Goal: Information Seeking & Learning: Learn about a topic

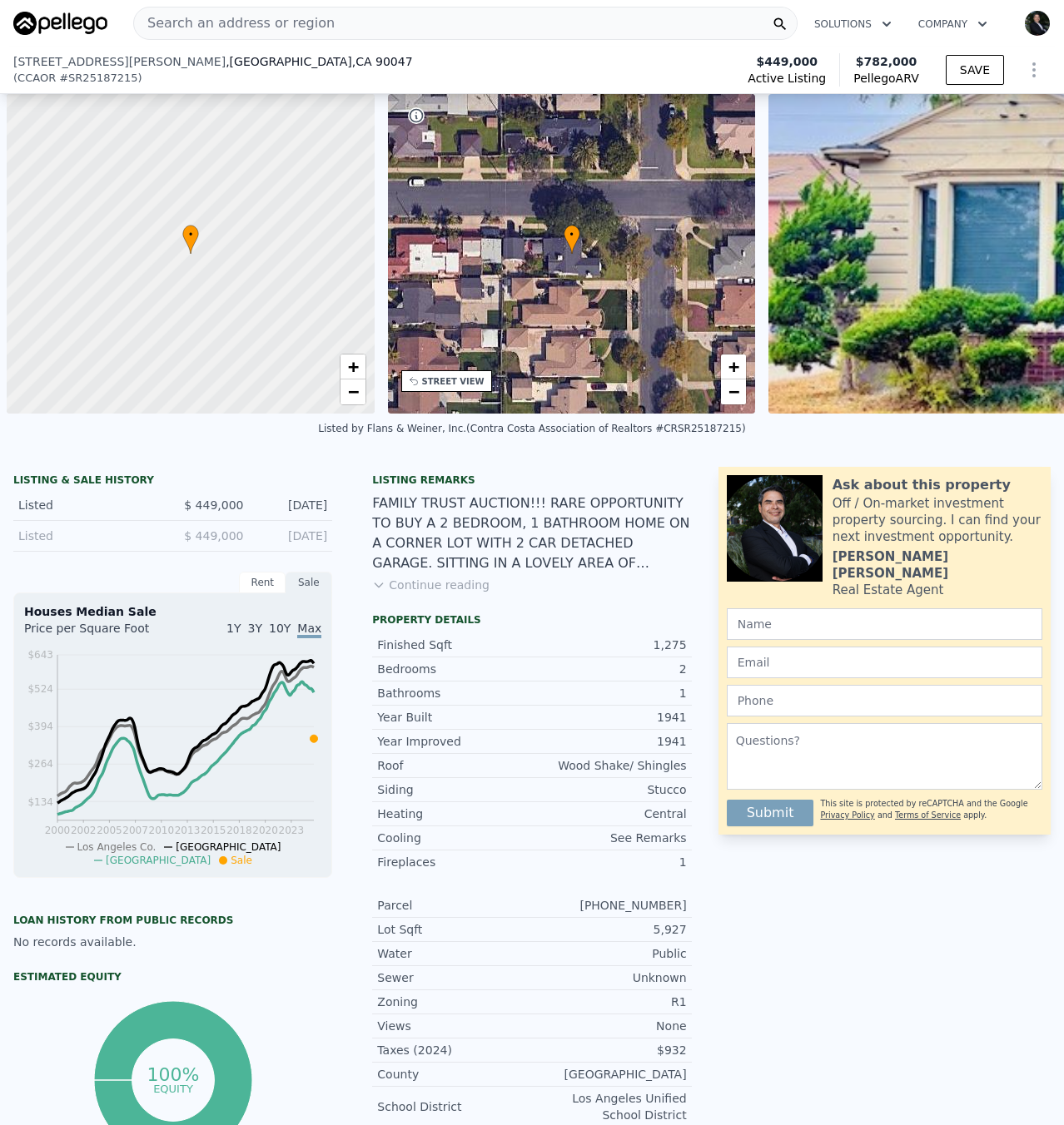
scroll to position [0, 210]
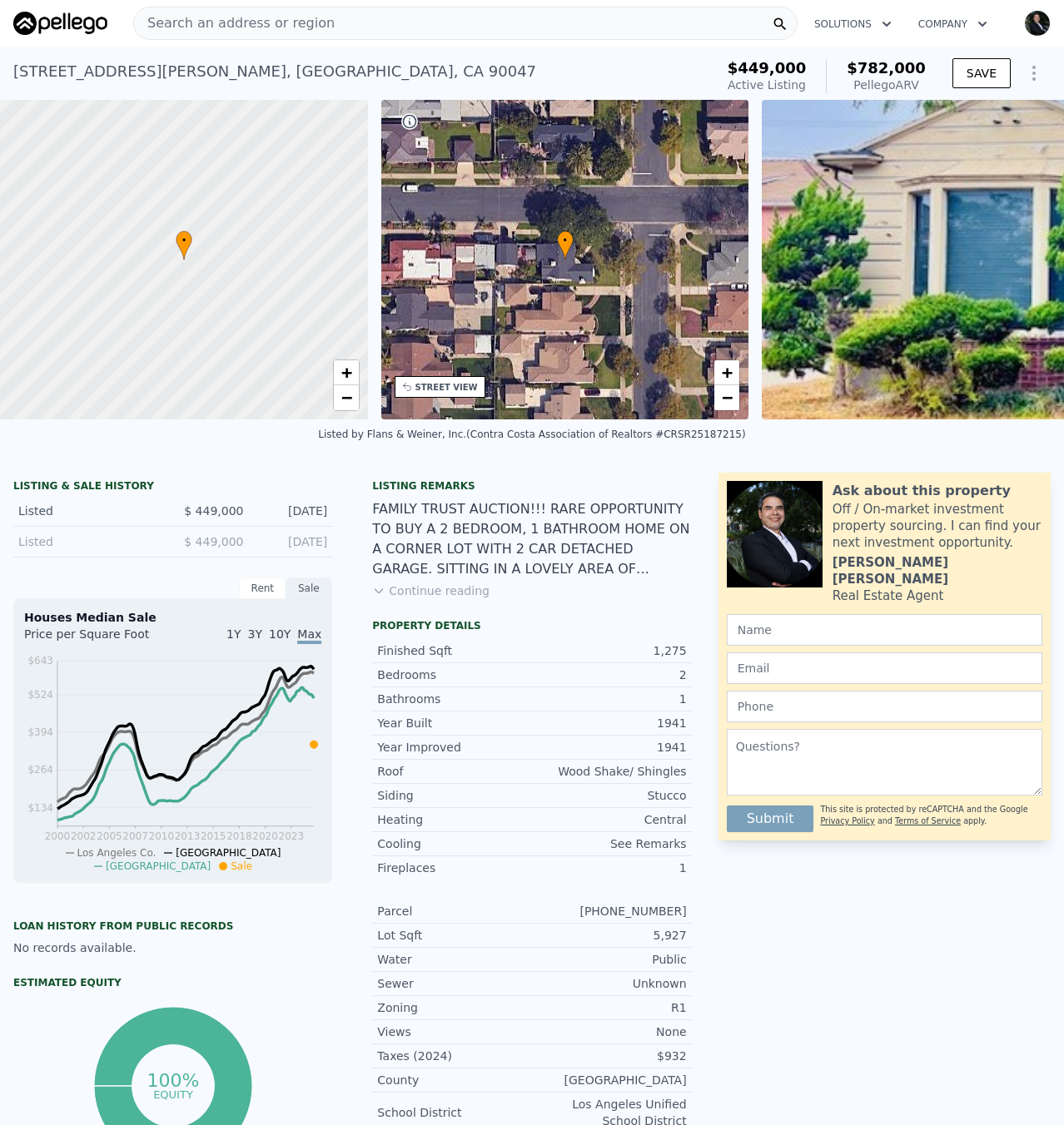
click at [278, 19] on span "Search an address or region" at bounding box center [234, 23] width 200 height 20
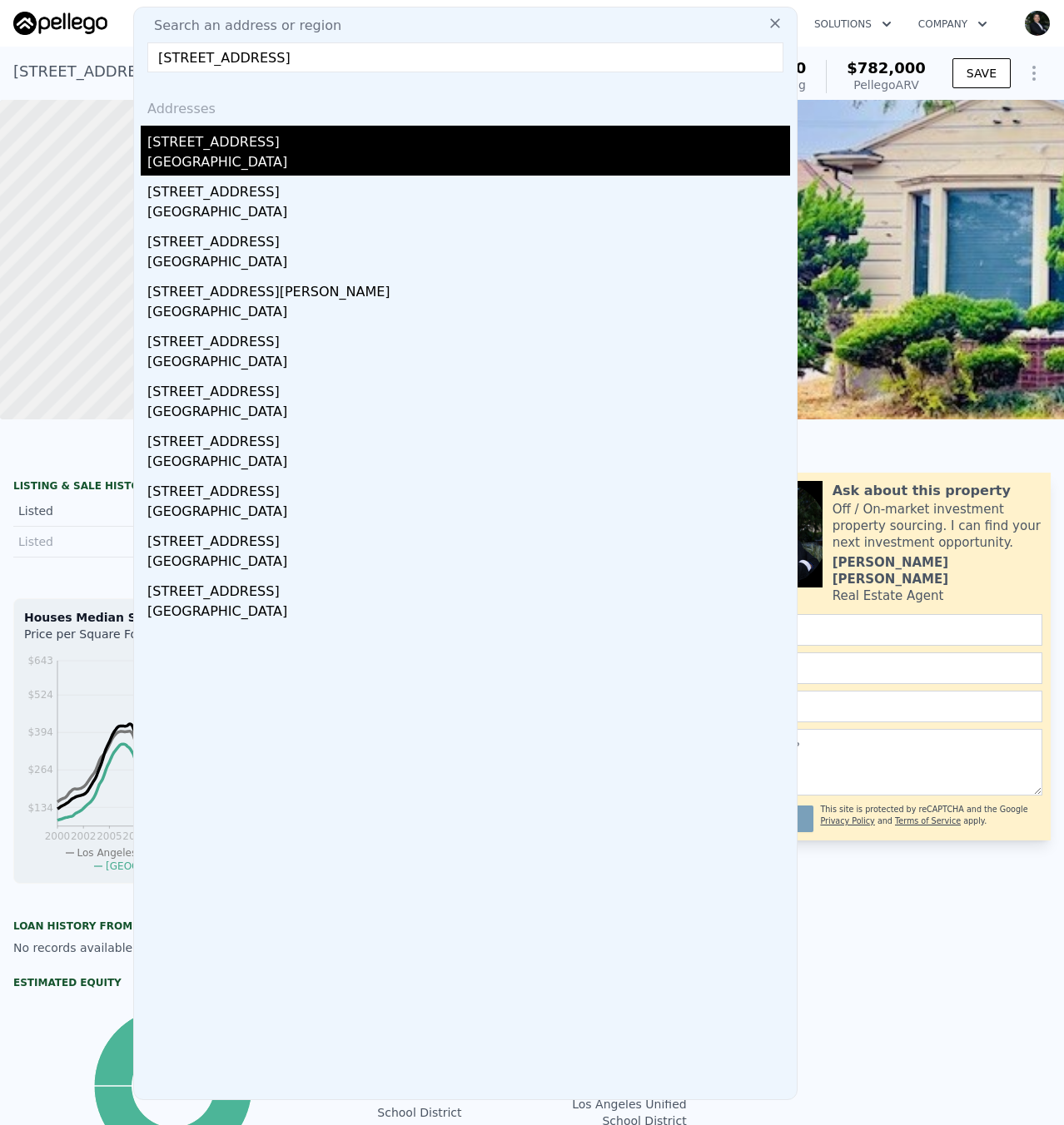
type input "[STREET_ADDRESS]"
click at [255, 157] on div "[GEOGRAPHIC_DATA]" at bounding box center [468, 164] width 642 height 24
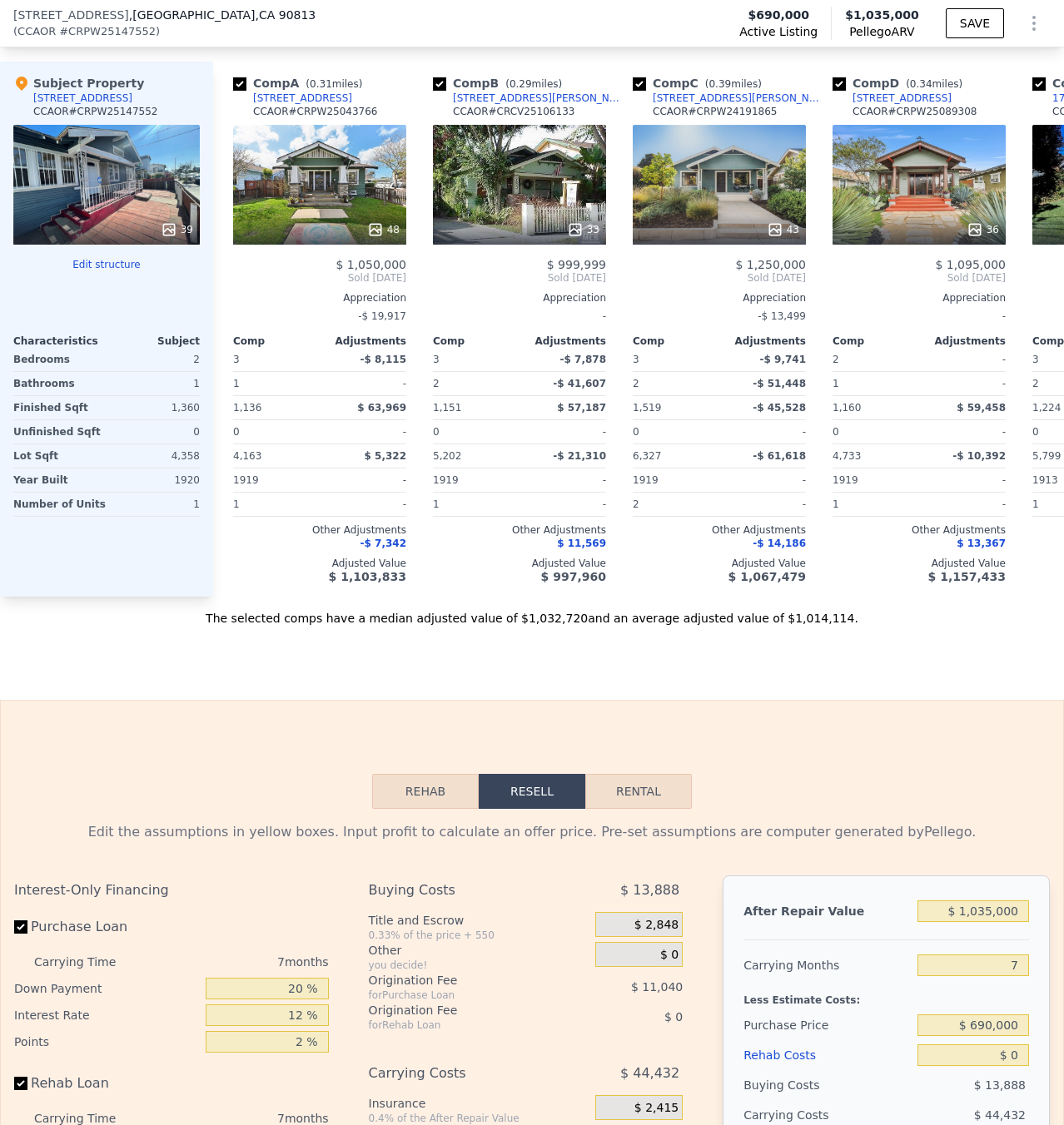
scroll to position [909, 0]
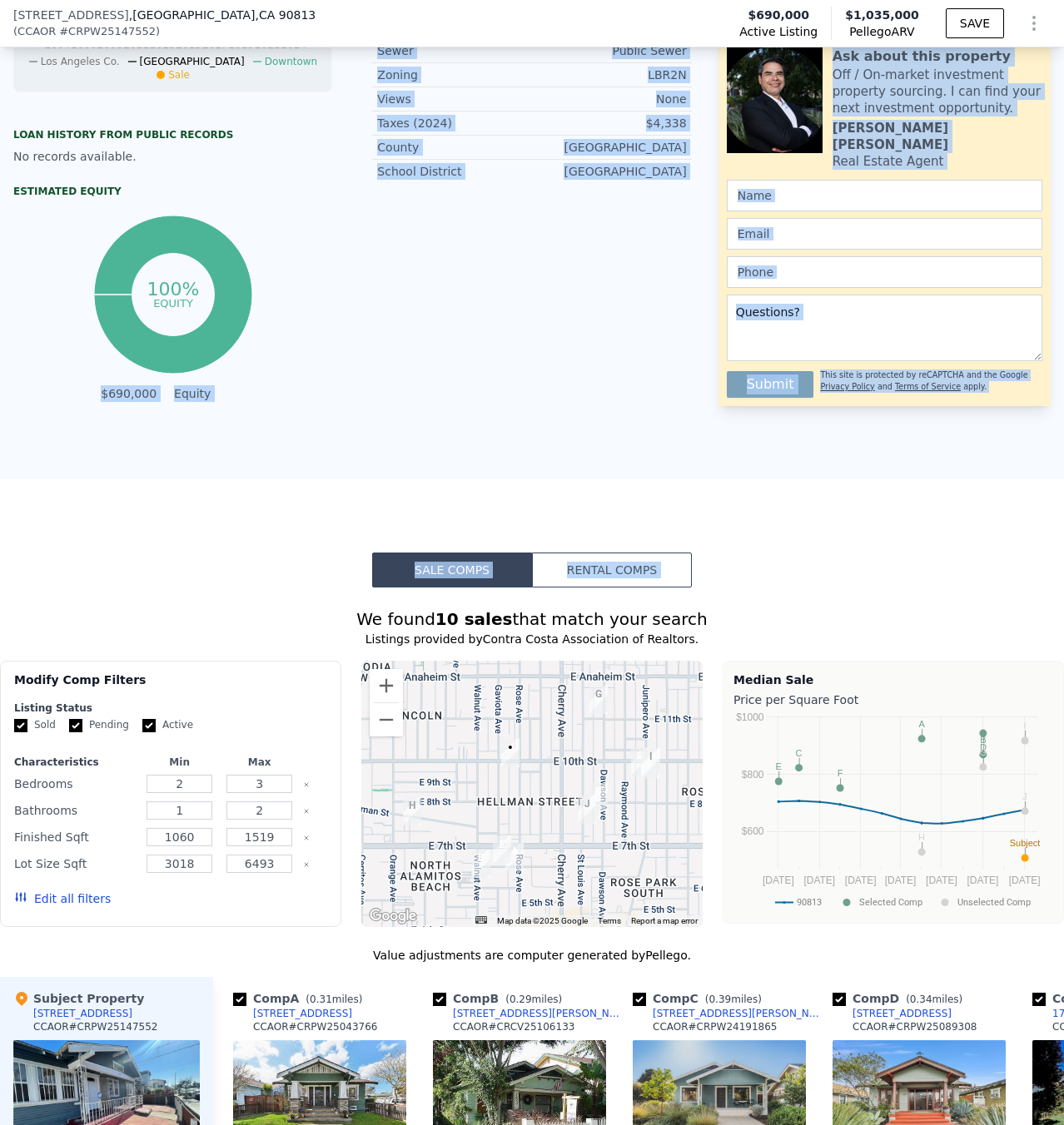
drag, startPoint x: 294, startPoint y: 616, endPoint x: 224, endPoint y: 453, distance: 177.4
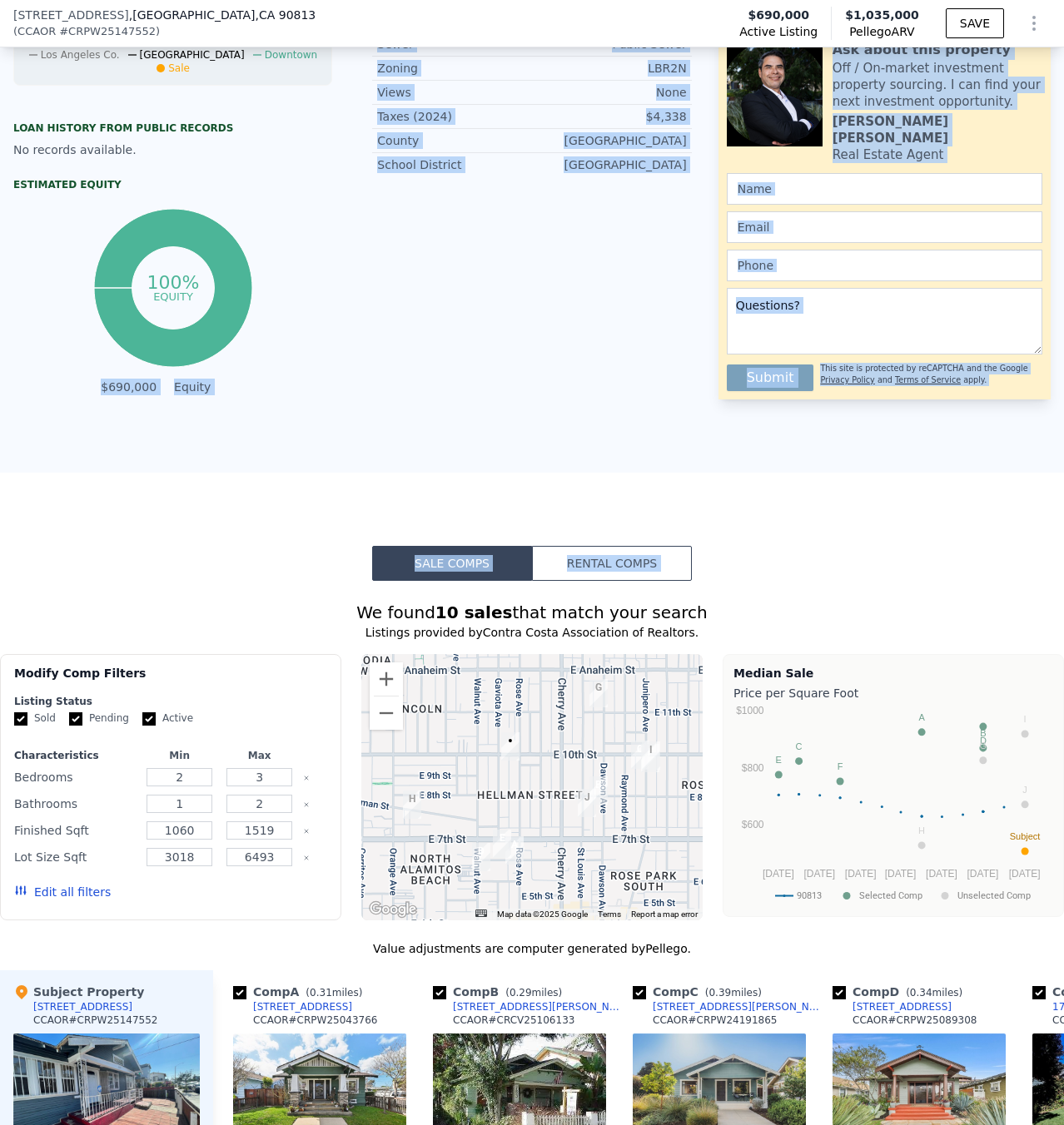
scroll to position [2747, 0]
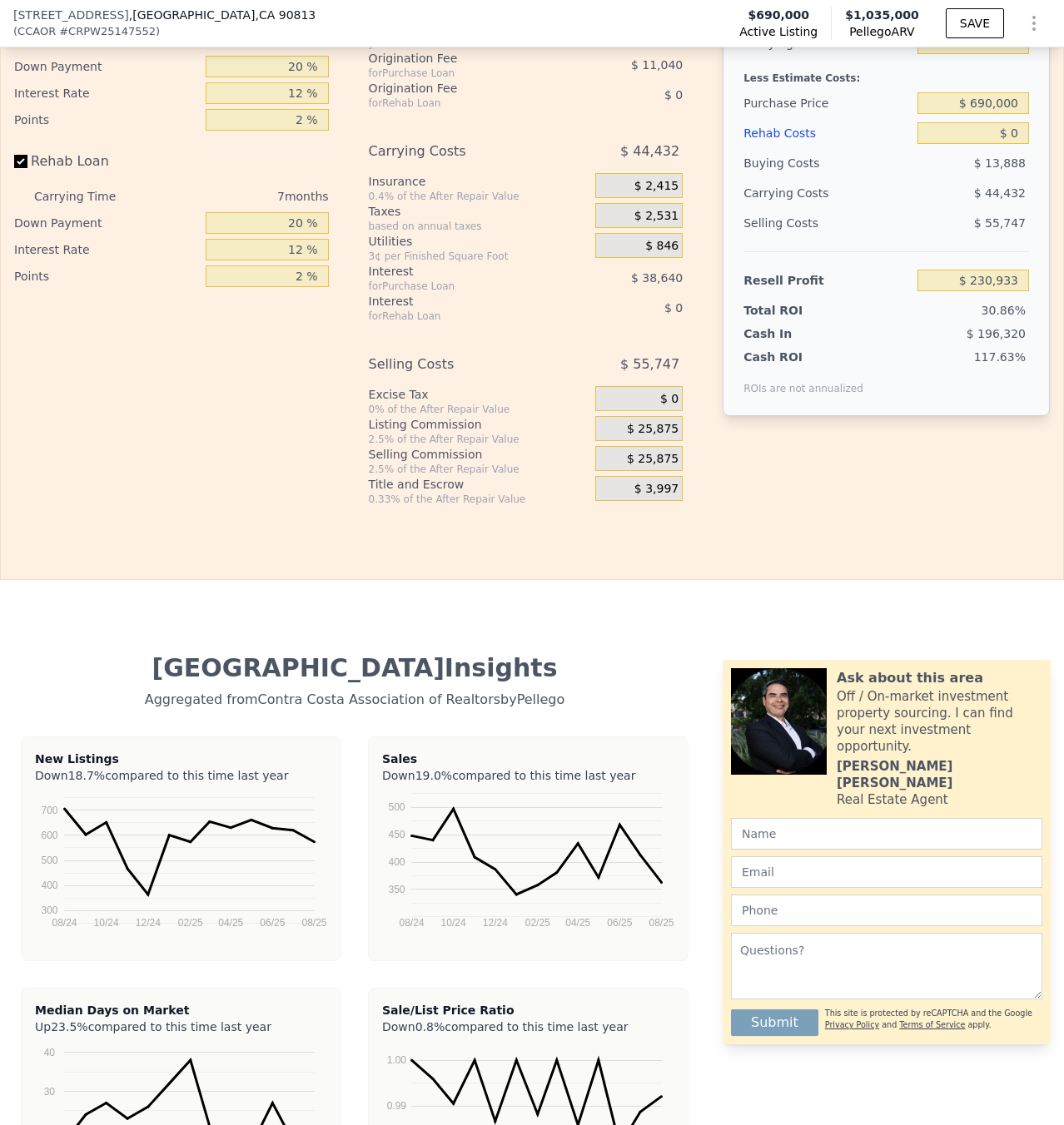
click at [218, 546] on div "Rehab Resell Rental Edit the assumptions in yellow boxes. Input profit to calcu…" at bounding box center [532, 179] width 1064 height 803
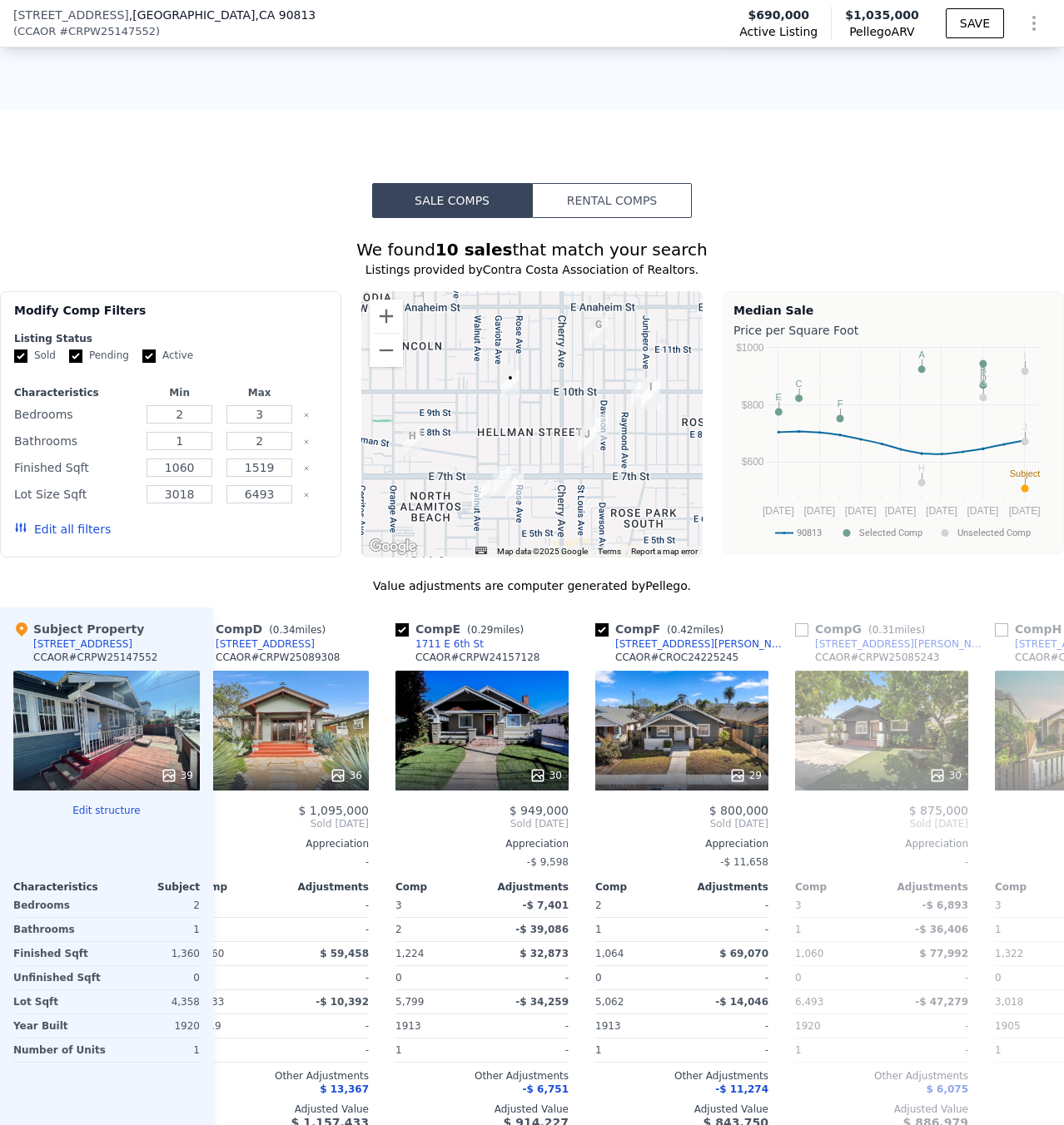
scroll to position [0, 638]
click at [600, 637] on input "checkbox" at bounding box center [600, 629] width 13 height 13
checkbox input "false"
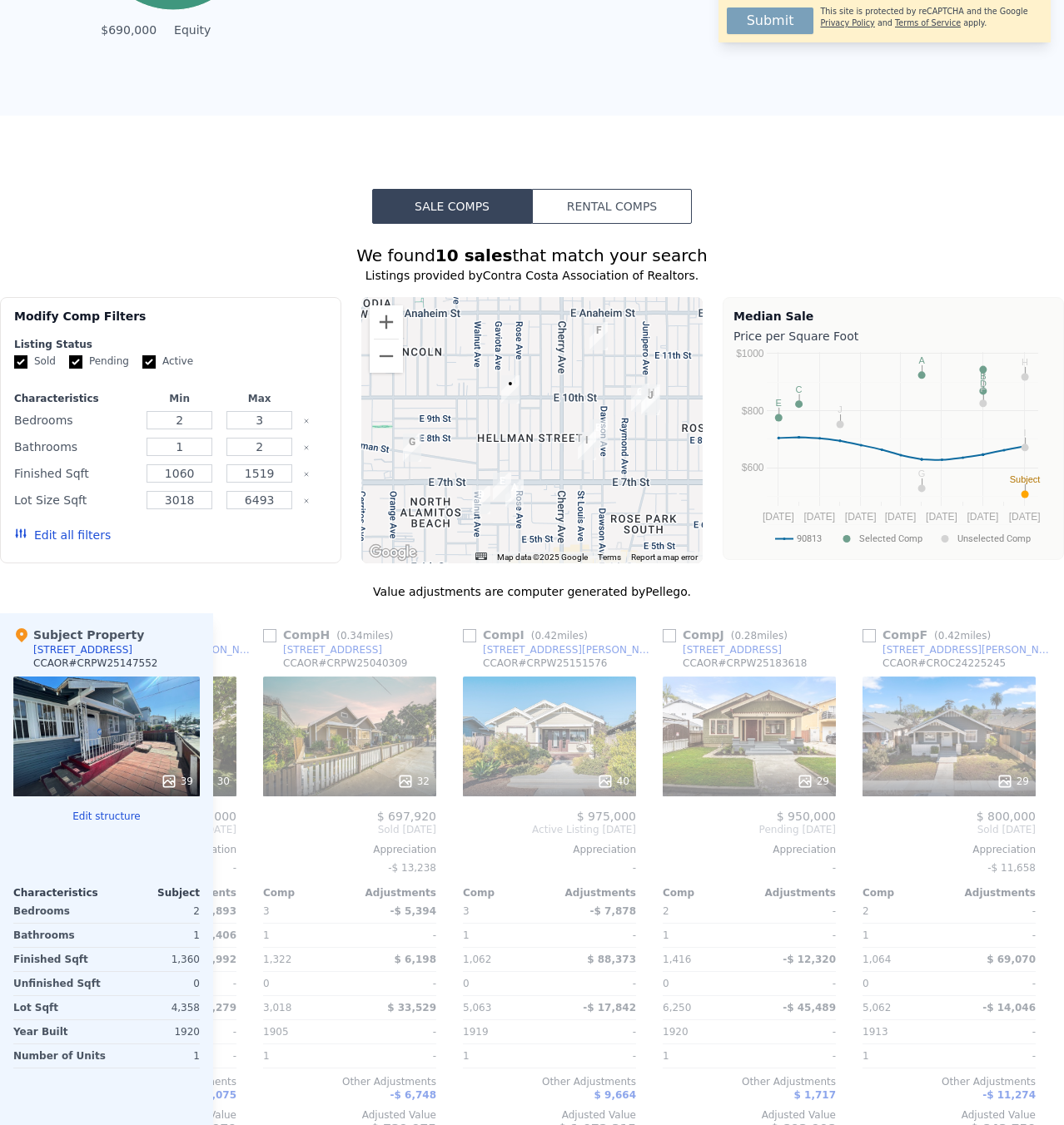
scroll to position [0, 0]
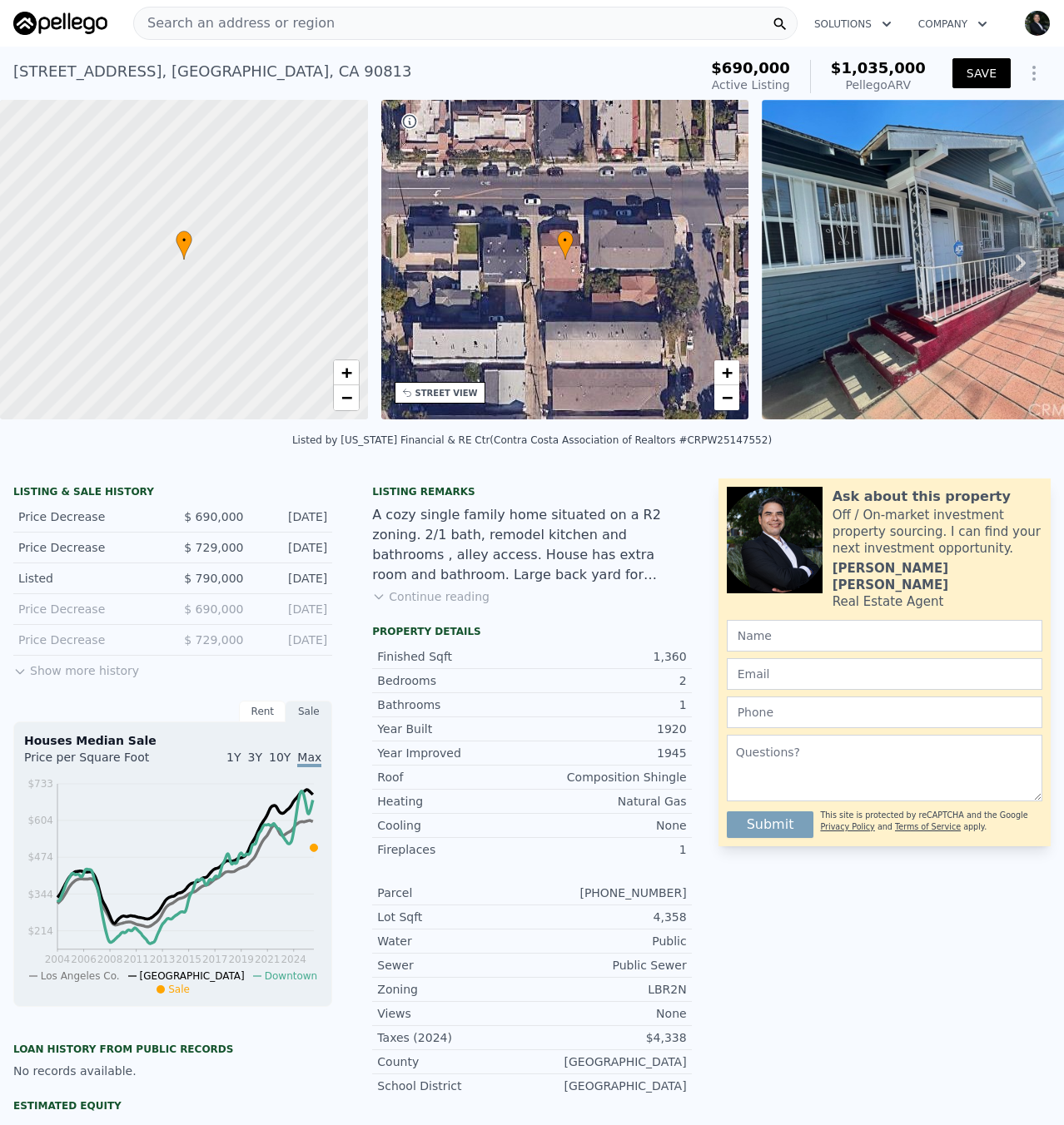
click at [958, 81] on button "SAVE" at bounding box center [981, 73] width 58 height 30
click at [227, 23] on span "Search an address or region" at bounding box center [234, 23] width 200 height 20
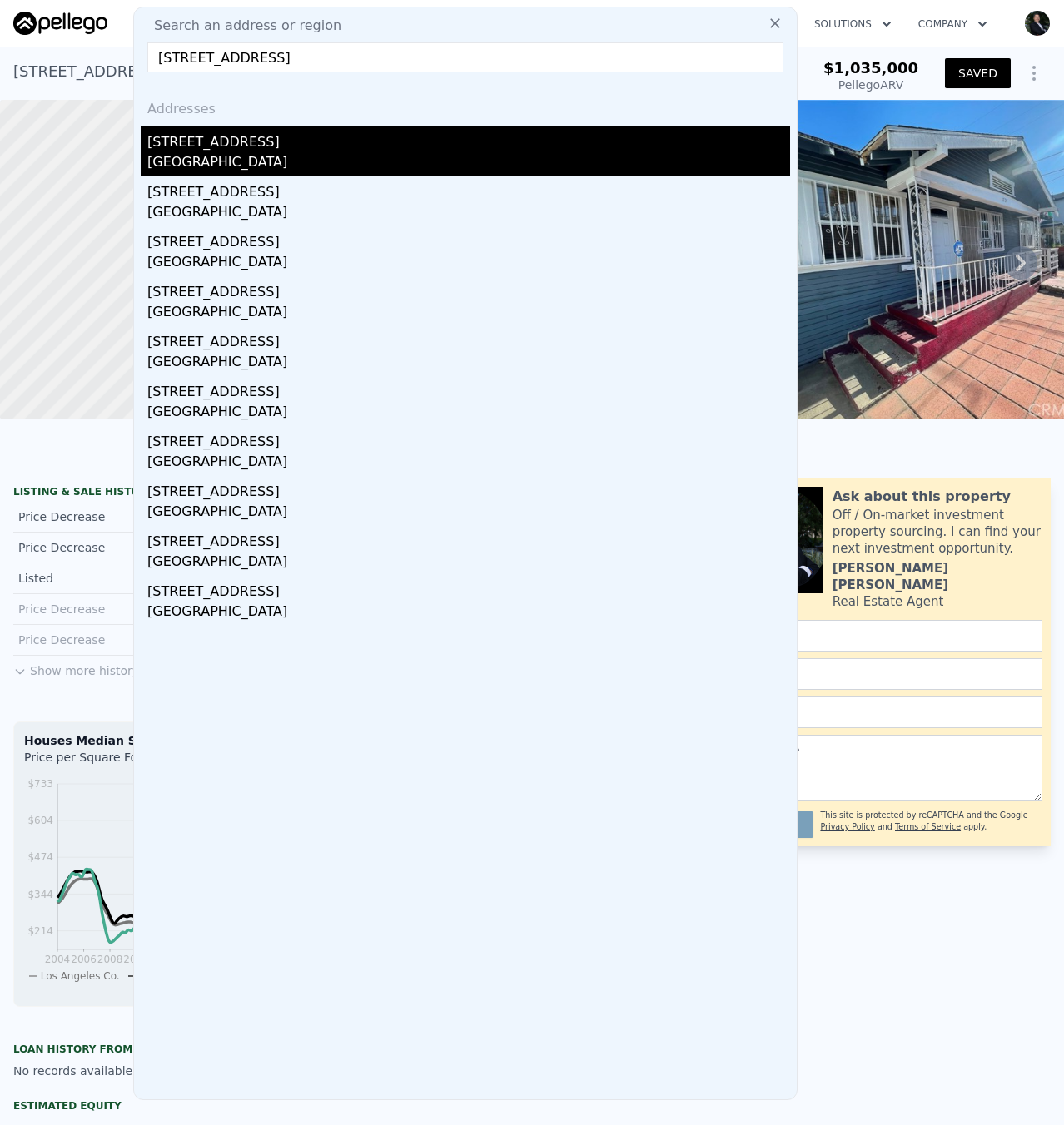
type input "[STREET_ADDRESS]"
click at [221, 146] on div "[STREET_ADDRESS]" at bounding box center [468, 139] width 642 height 27
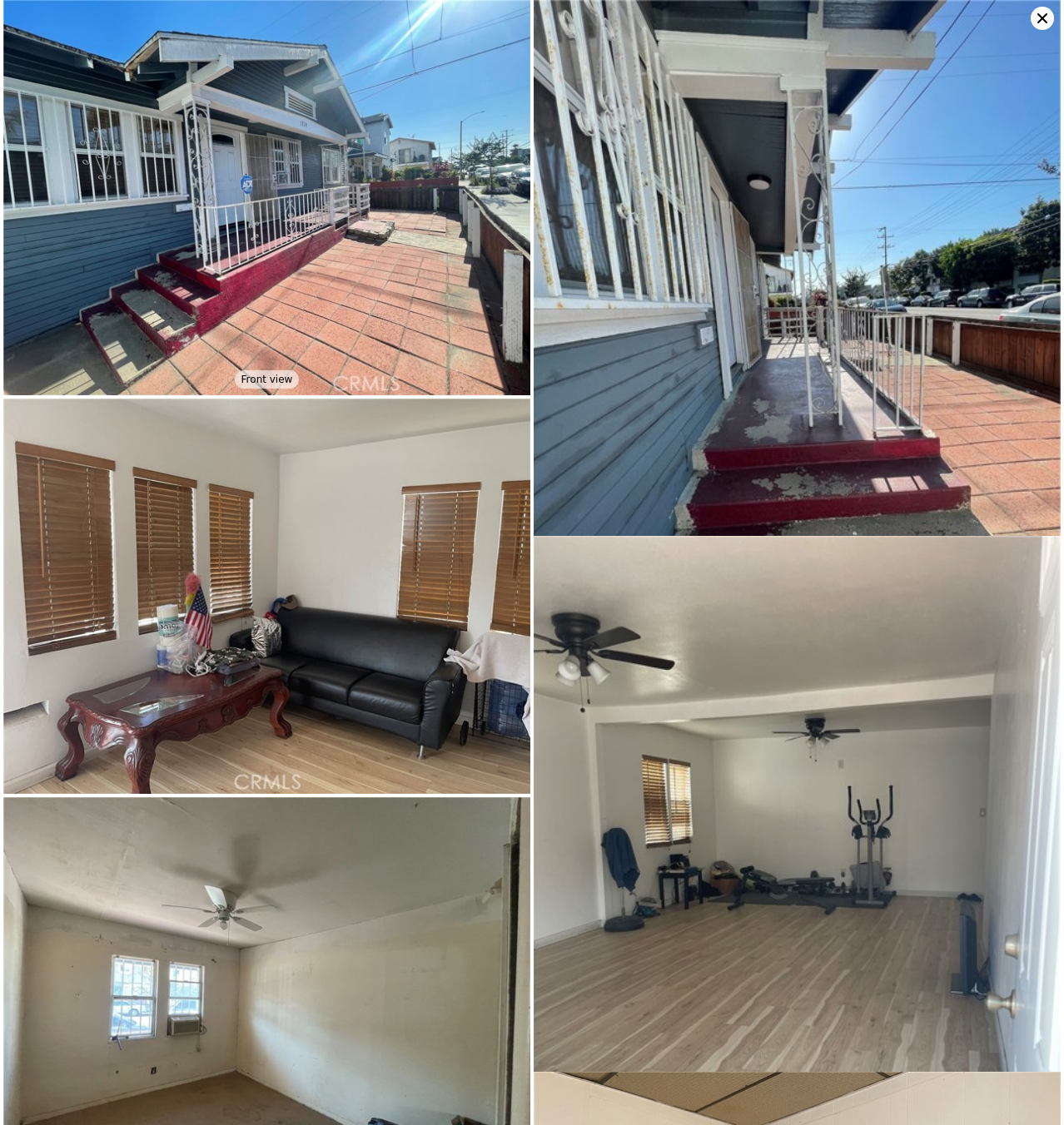
type input "2"
type input "3"
type input "2"
type input "1060"
type input "1519"
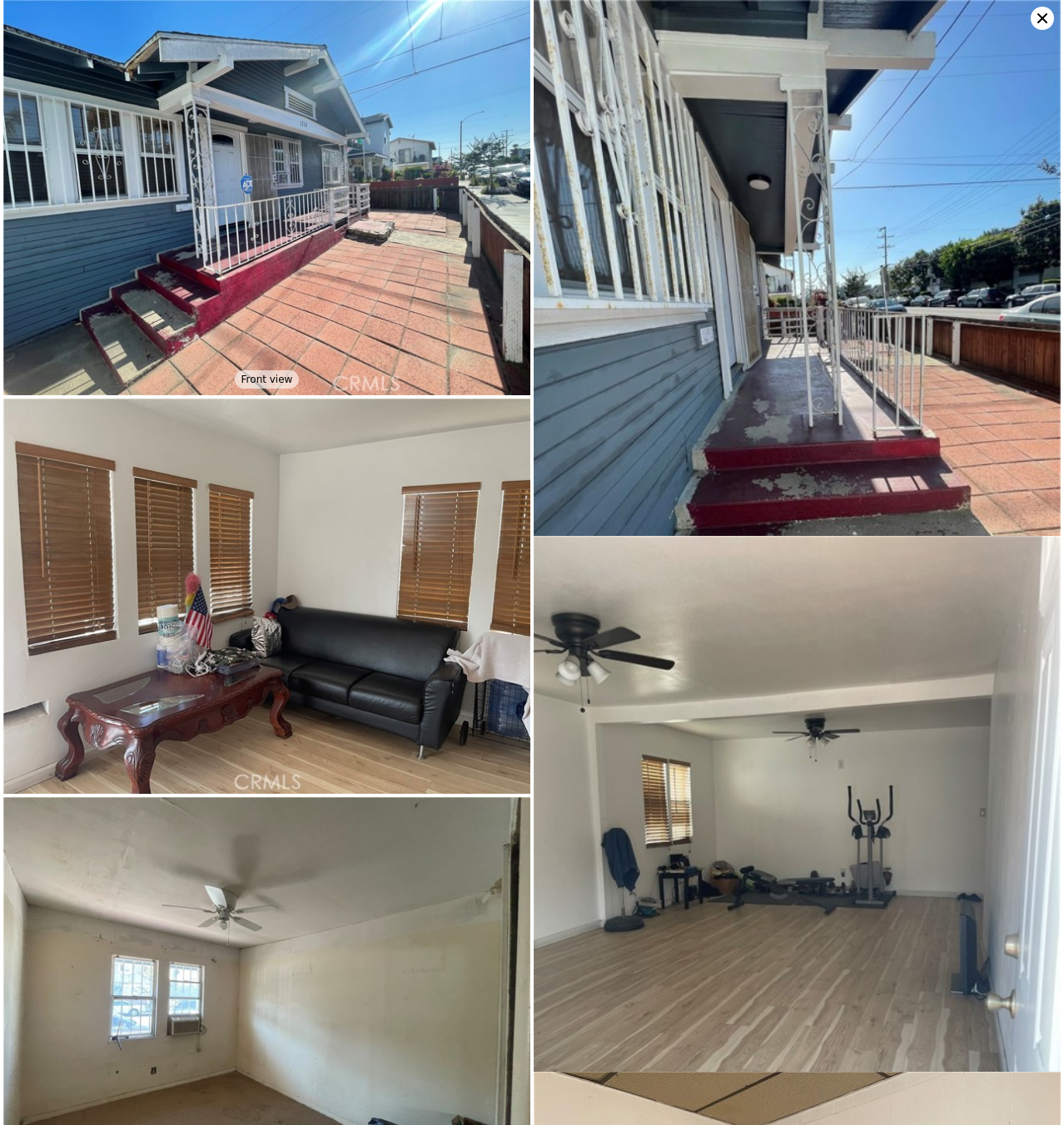
type input "3018"
type input "6493"
type input "$ 1,035,000"
type input "$ 230,933"
click at [1040, 20] on icon at bounding box center [1041, 17] width 10 height 10
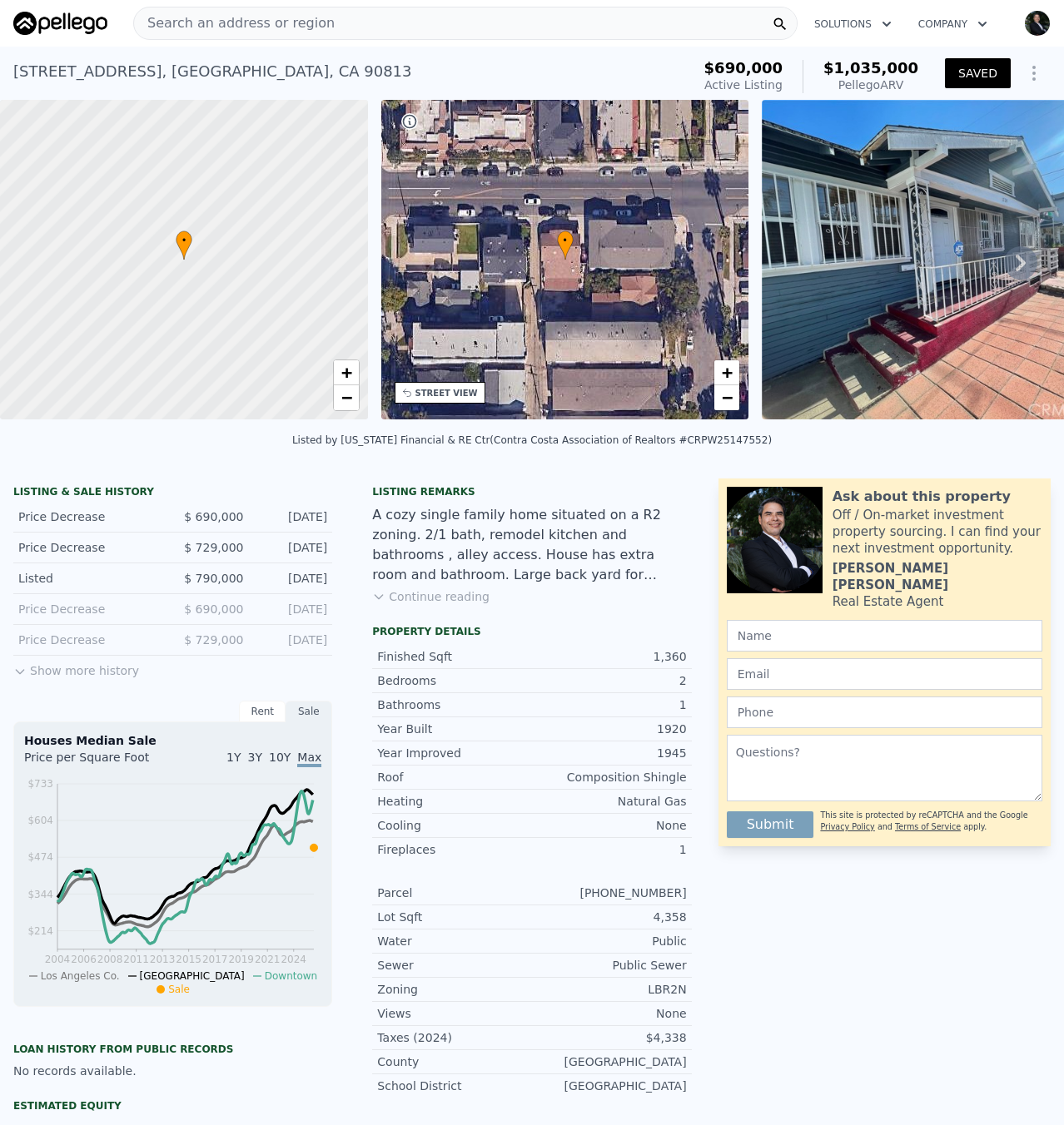
click at [221, 23] on span "Search an address or region" at bounding box center [234, 23] width 200 height 20
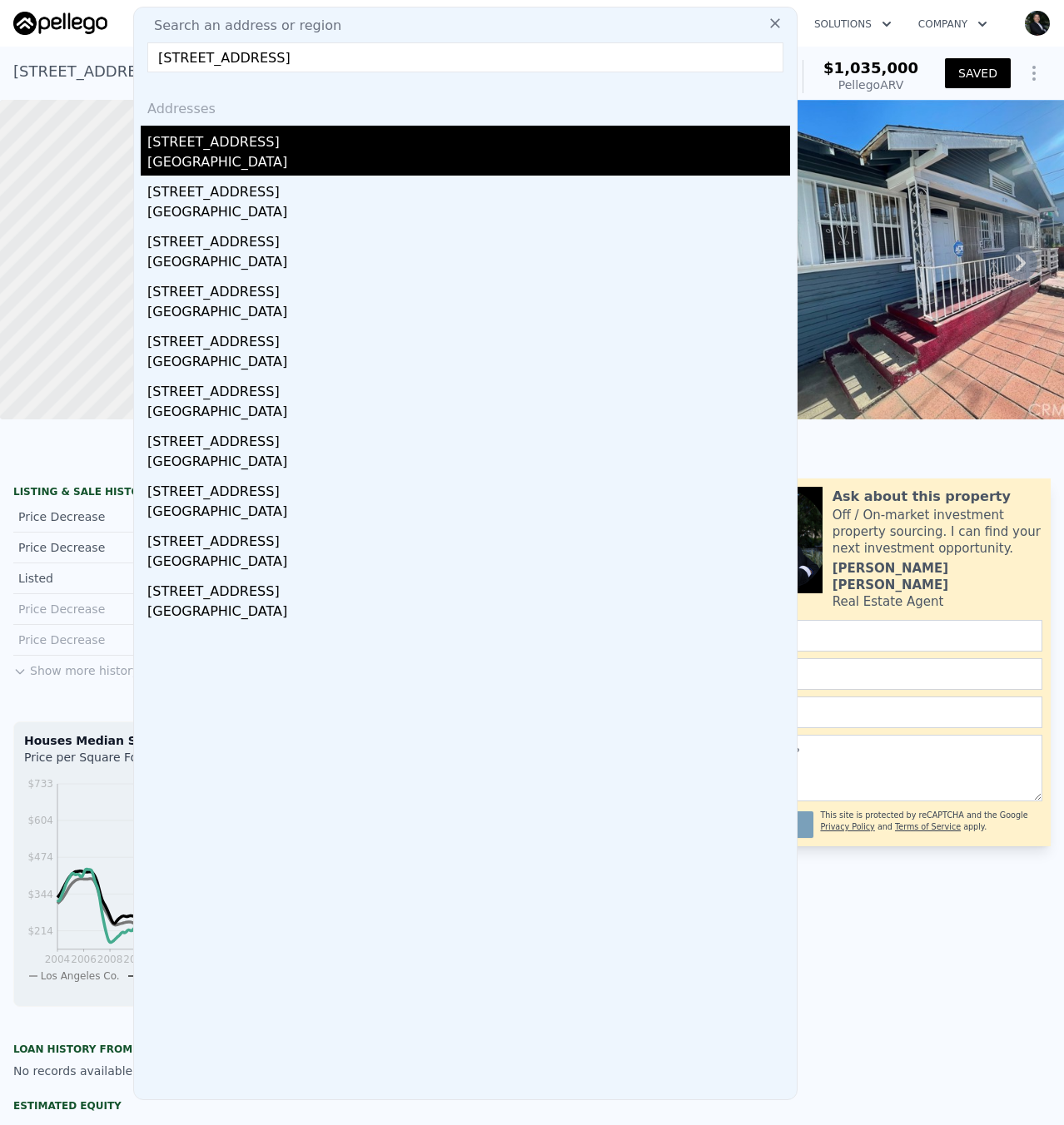
type input "[STREET_ADDRESS]"
click at [213, 157] on div "[GEOGRAPHIC_DATA]" at bounding box center [468, 164] width 642 height 24
type input "3"
type input "7"
type input "4"
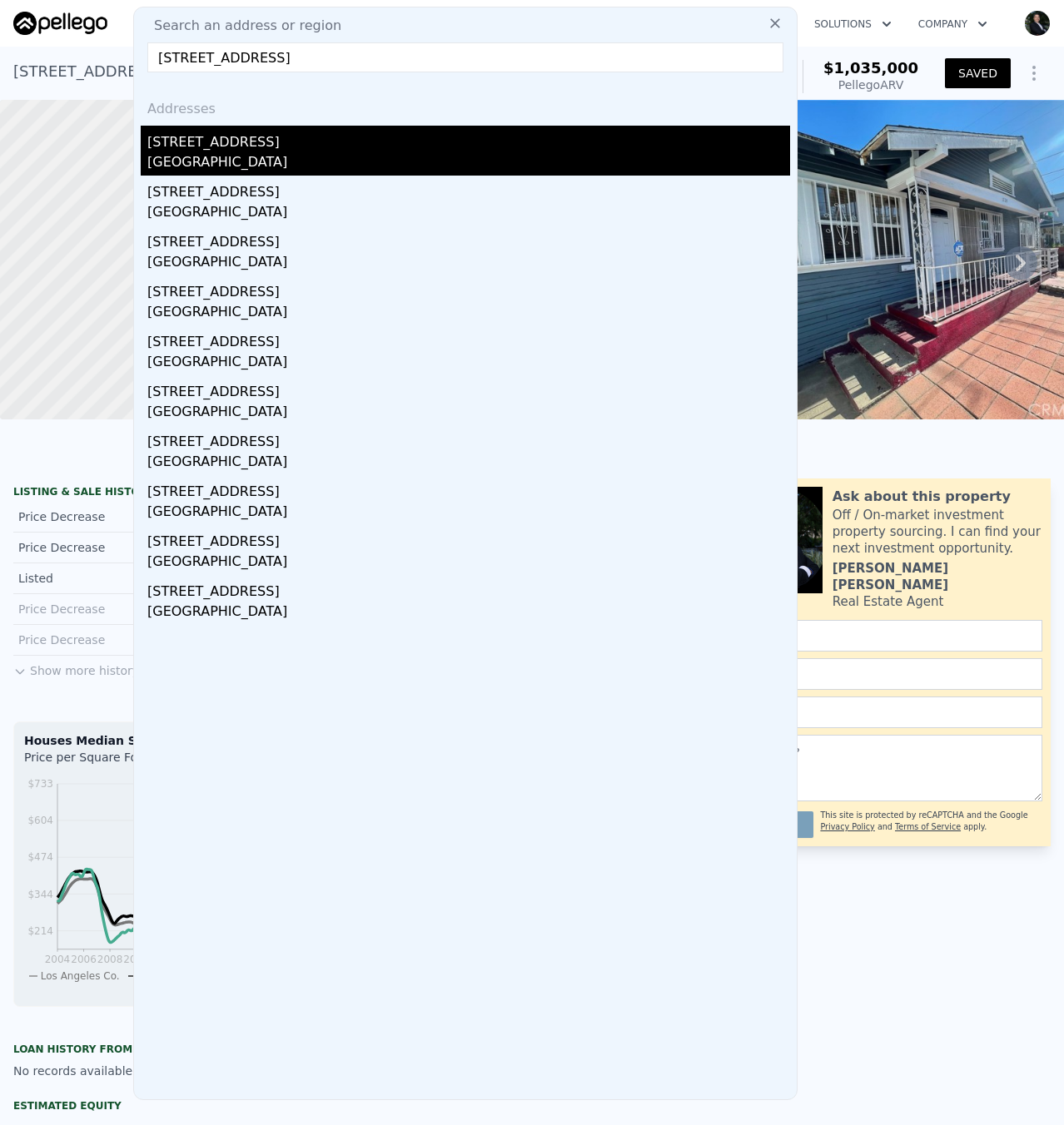
type input "1248"
type input "2366"
type input "4801"
type input "7517"
type input "$ 928,000"
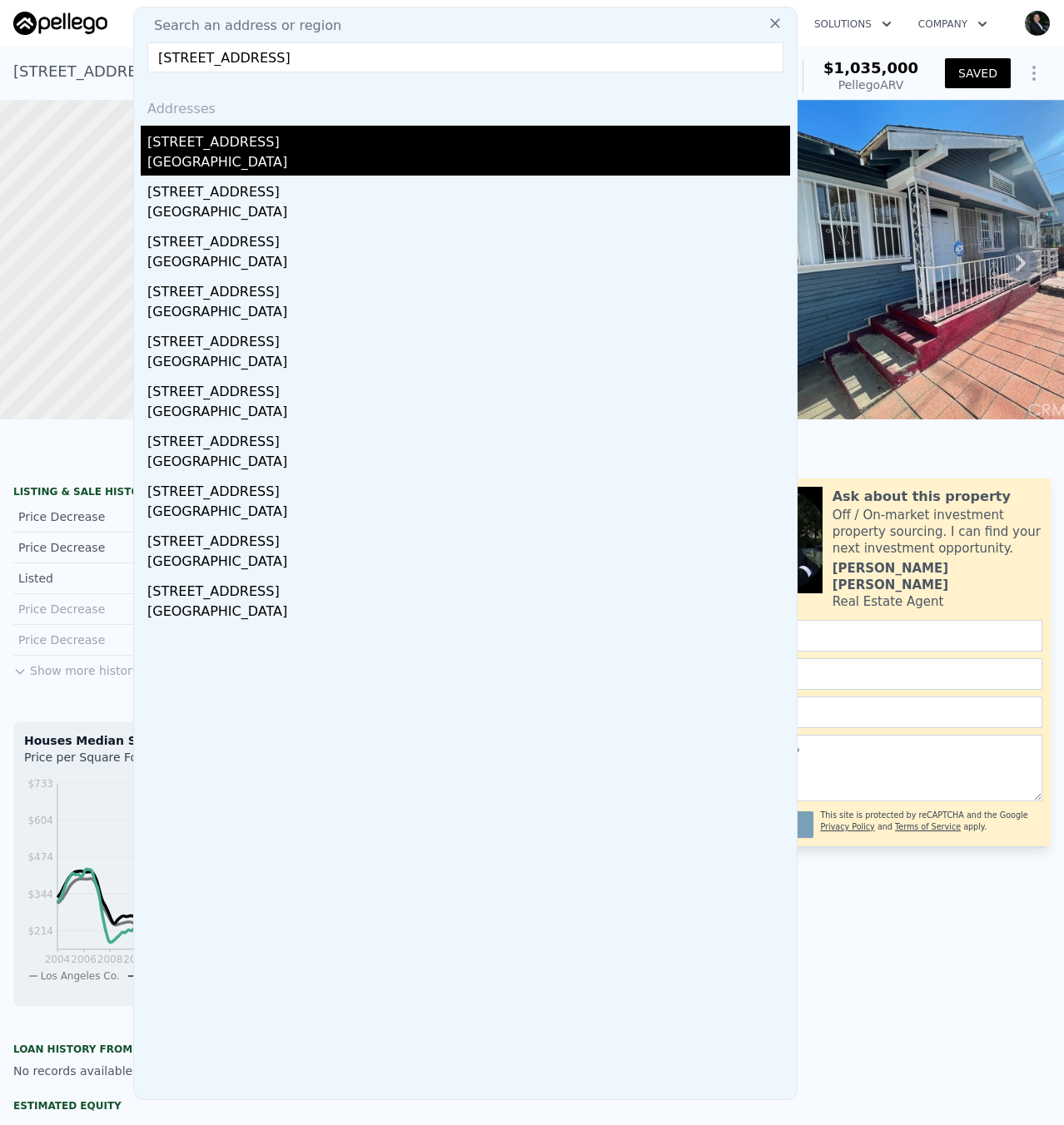
type input "$ 67,030"
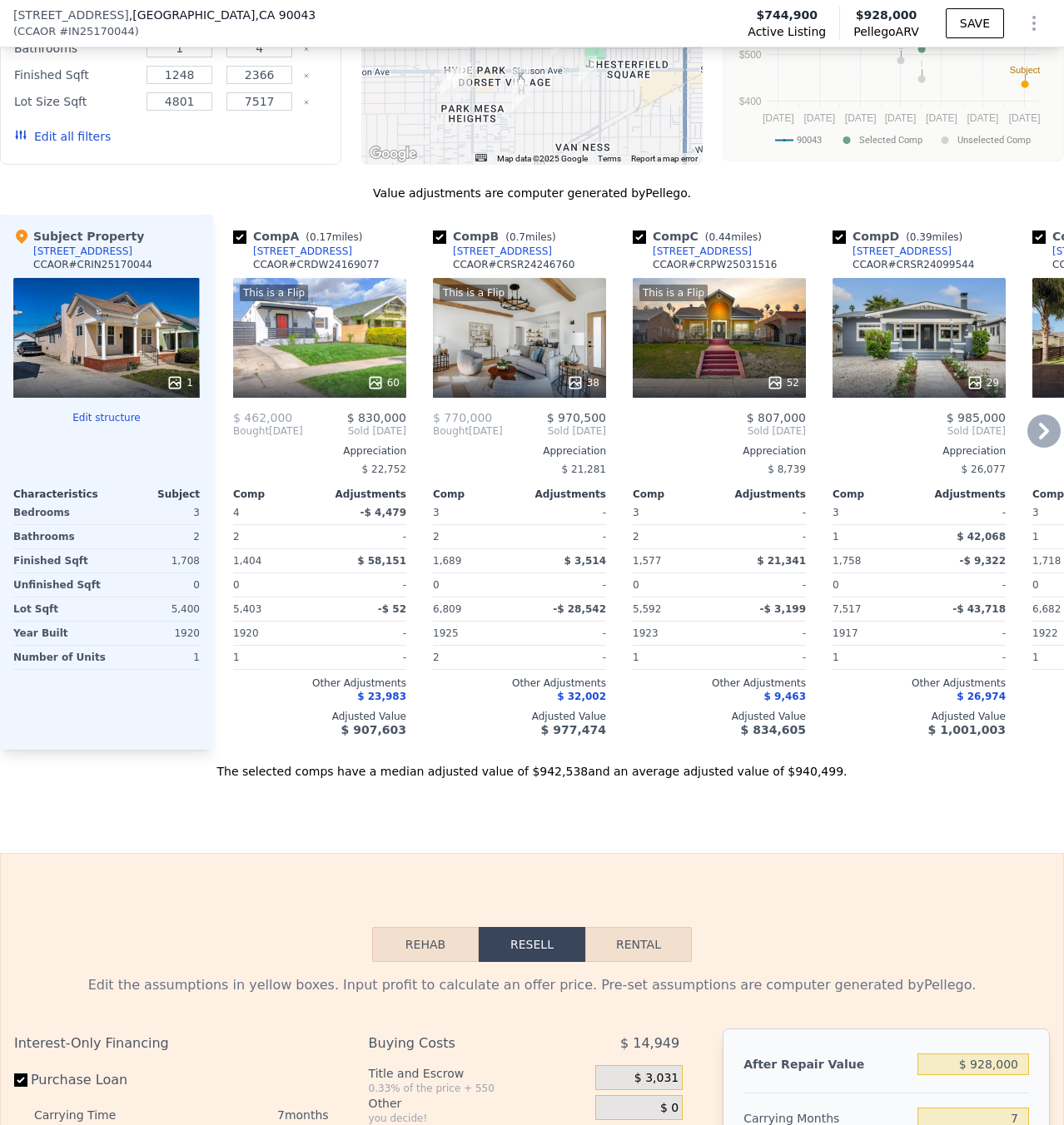
scroll to position [909, 0]
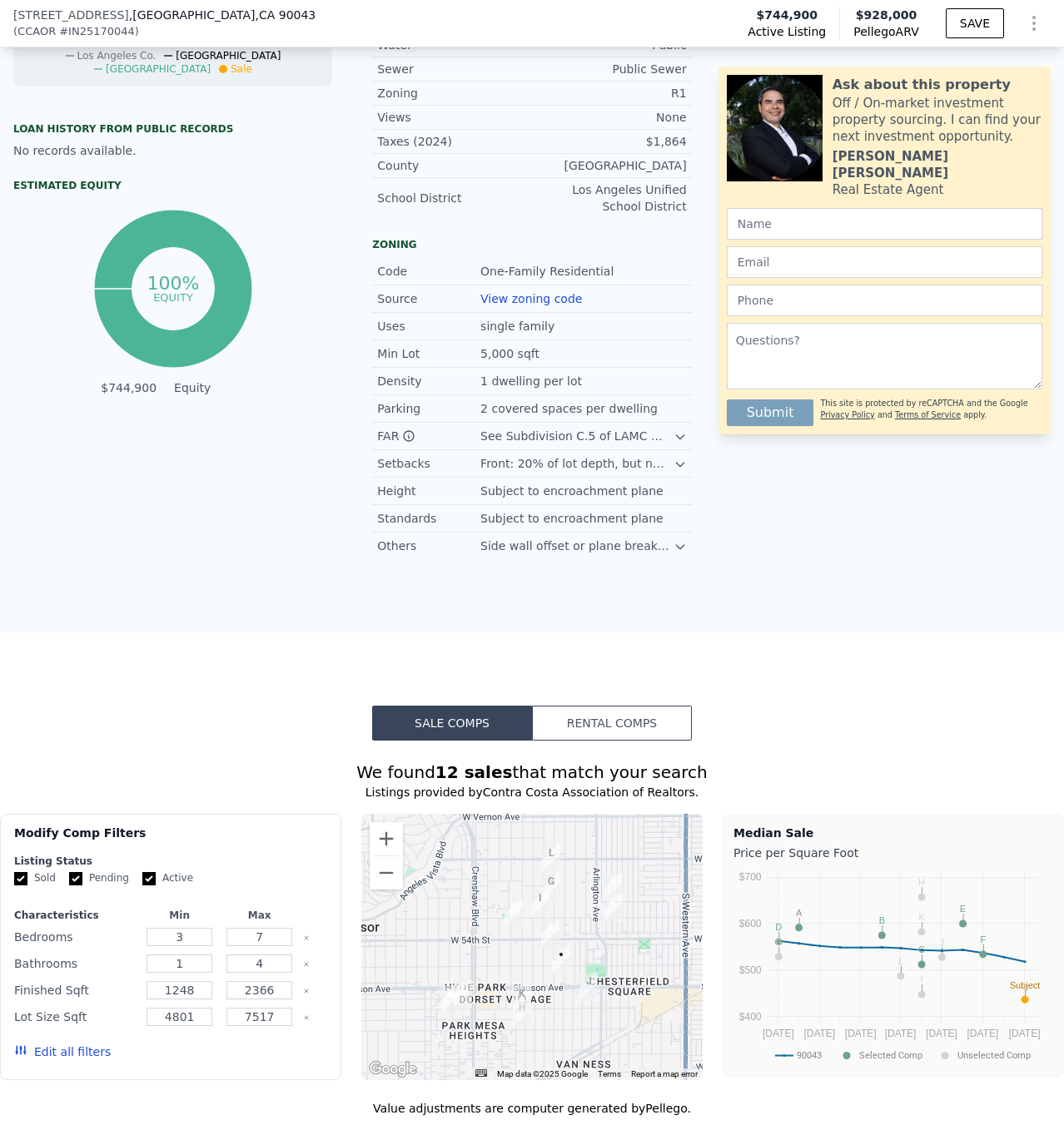
click at [573, 948] on div at bounding box center [532, 947] width 342 height 267
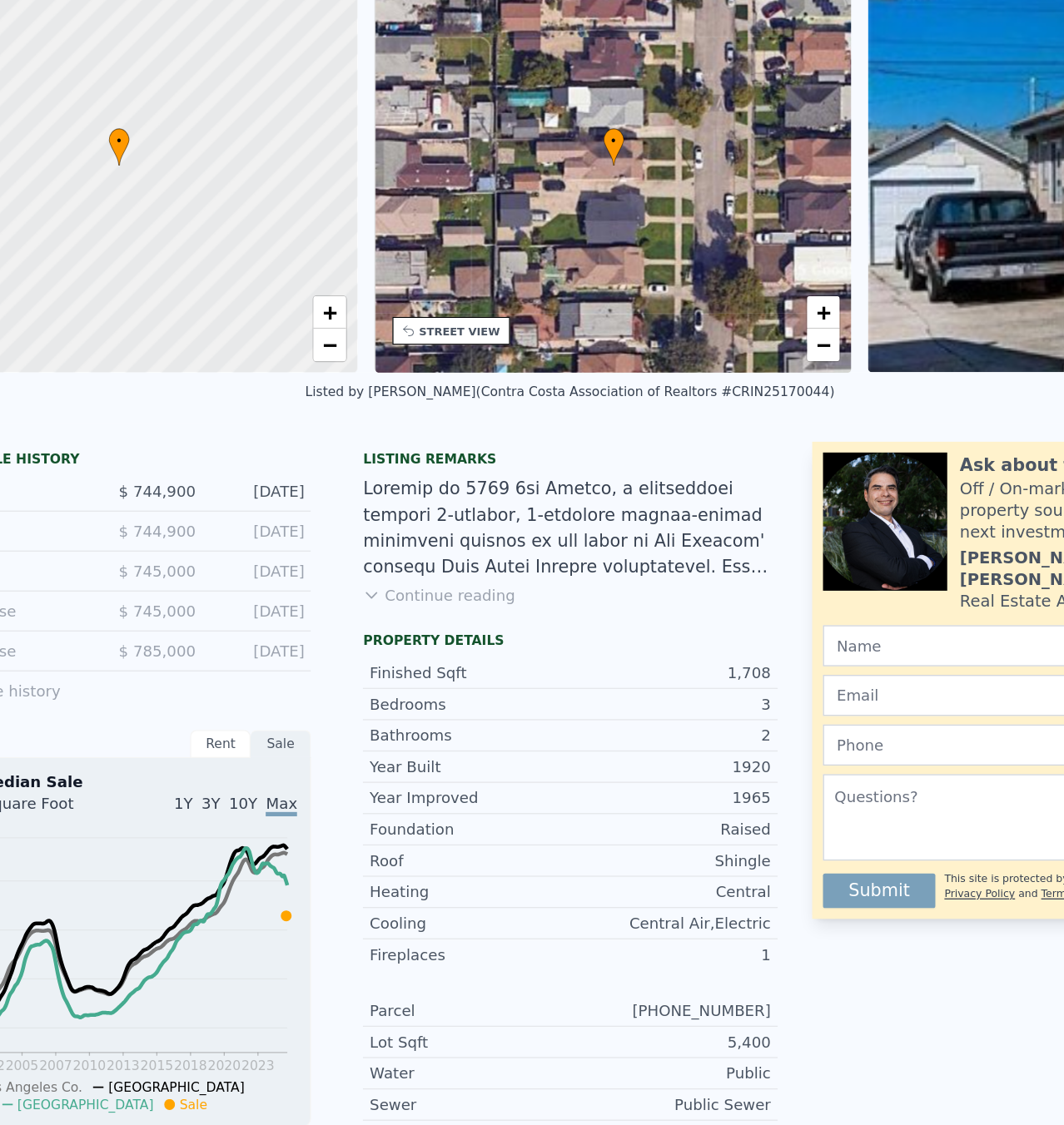
scroll to position [0, 0]
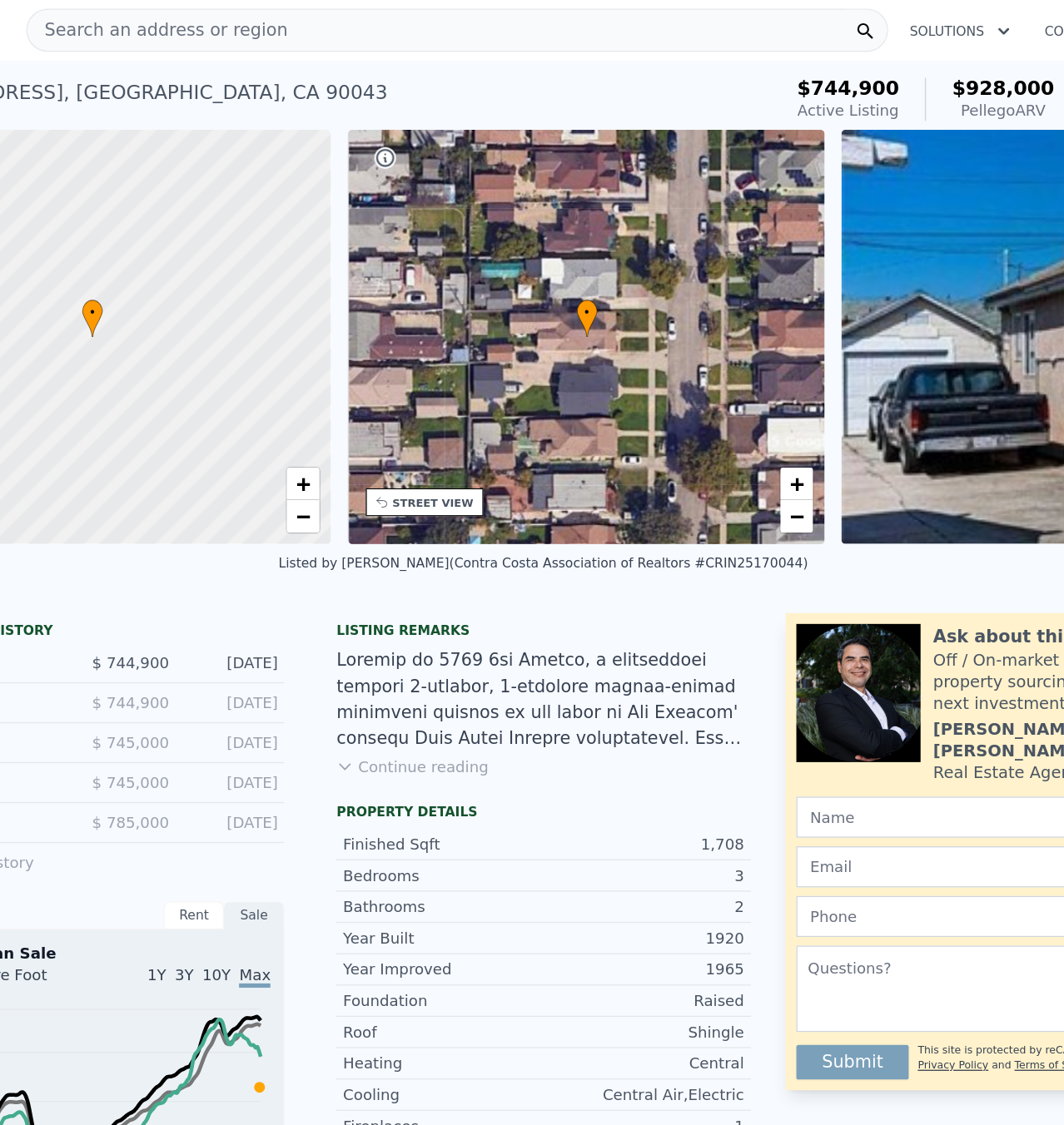
click at [269, 23] on span "Search an address or region" at bounding box center [234, 23] width 200 height 20
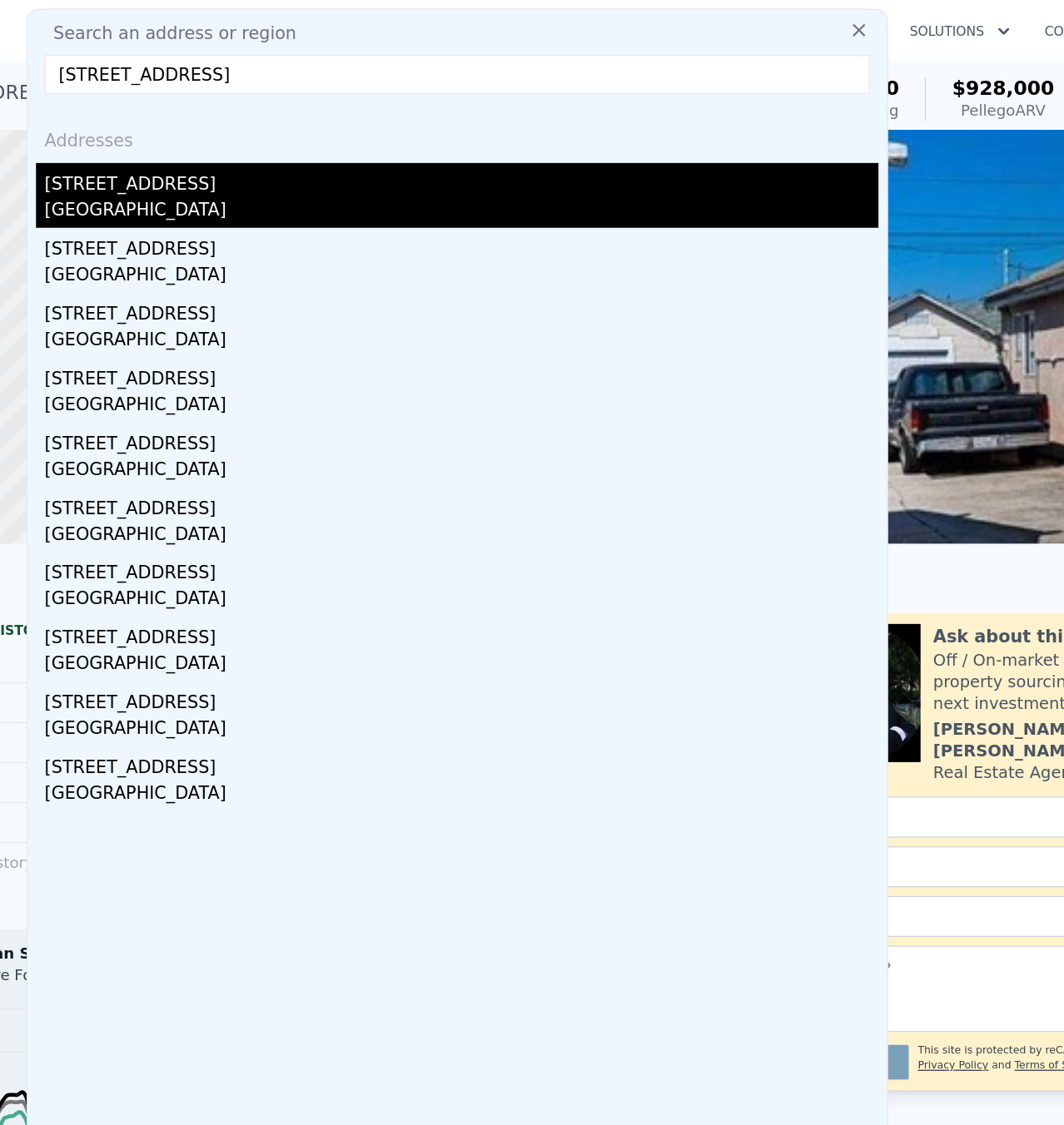
type input "[STREET_ADDRESS]"
click at [211, 158] on div "[GEOGRAPHIC_DATA]" at bounding box center [468, 164] width 642 height 24
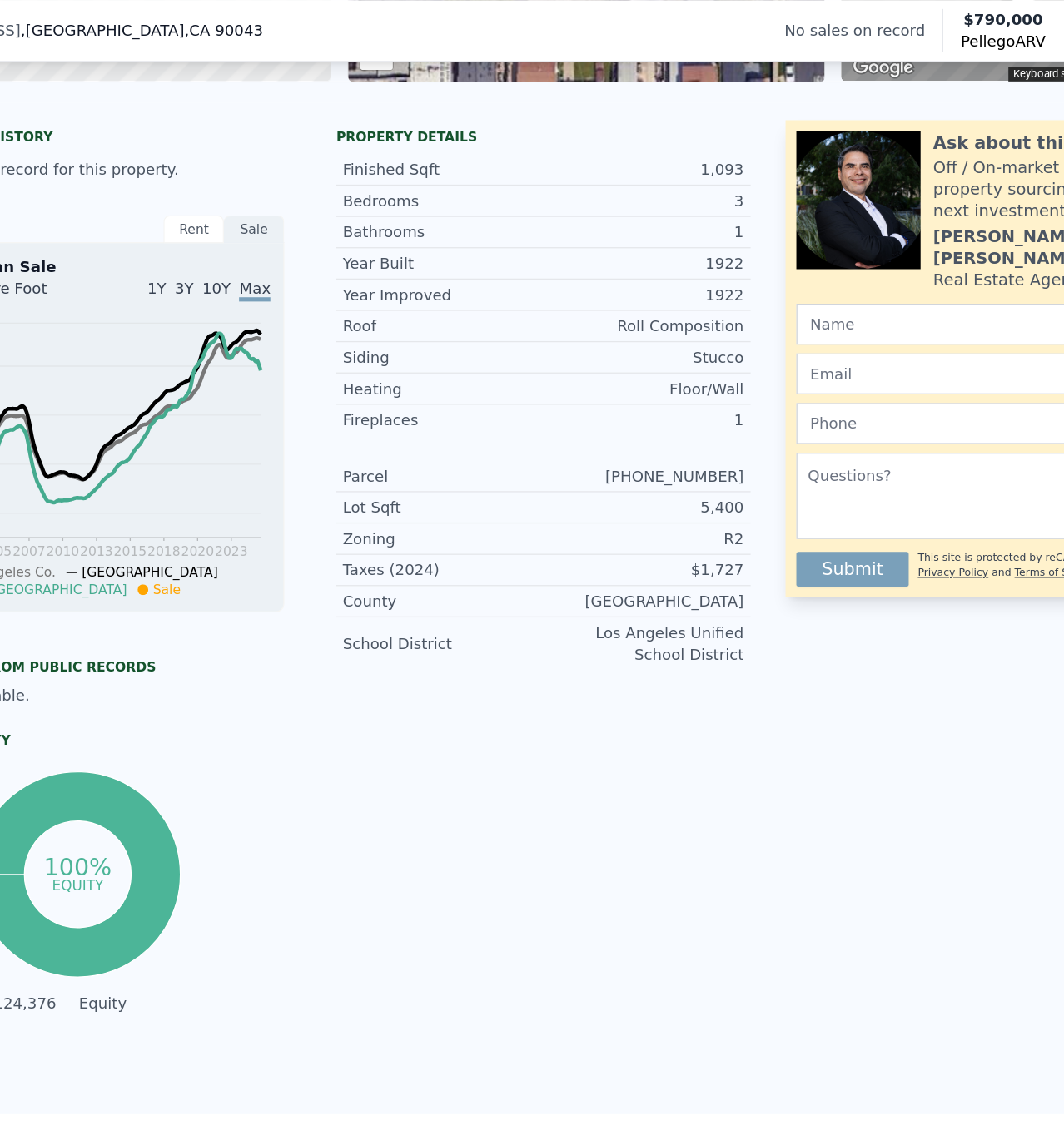
scroll to position [1057, 0]
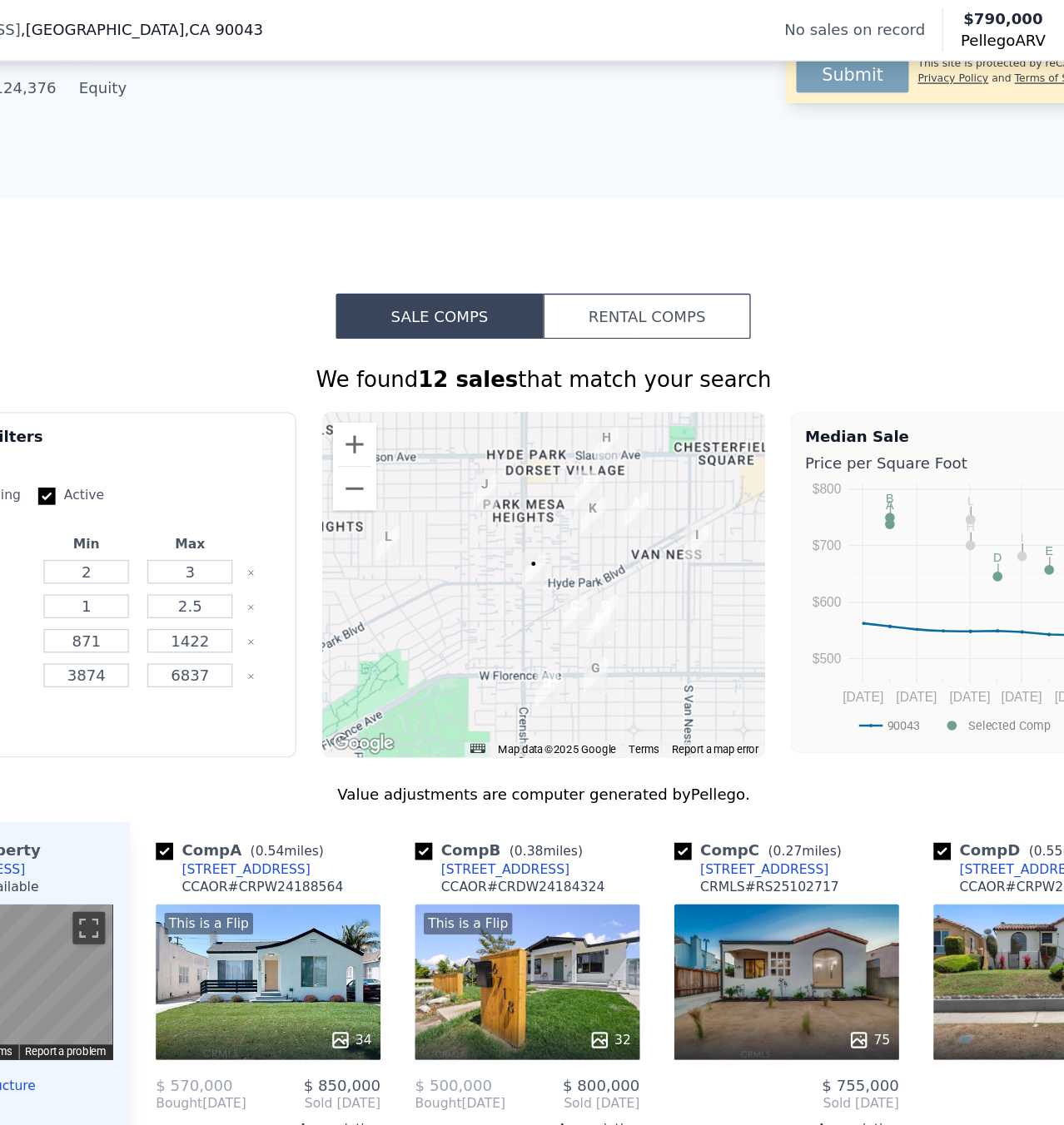
click at [452, 477] on div at bounding box center [532, 451] width 342 height 267
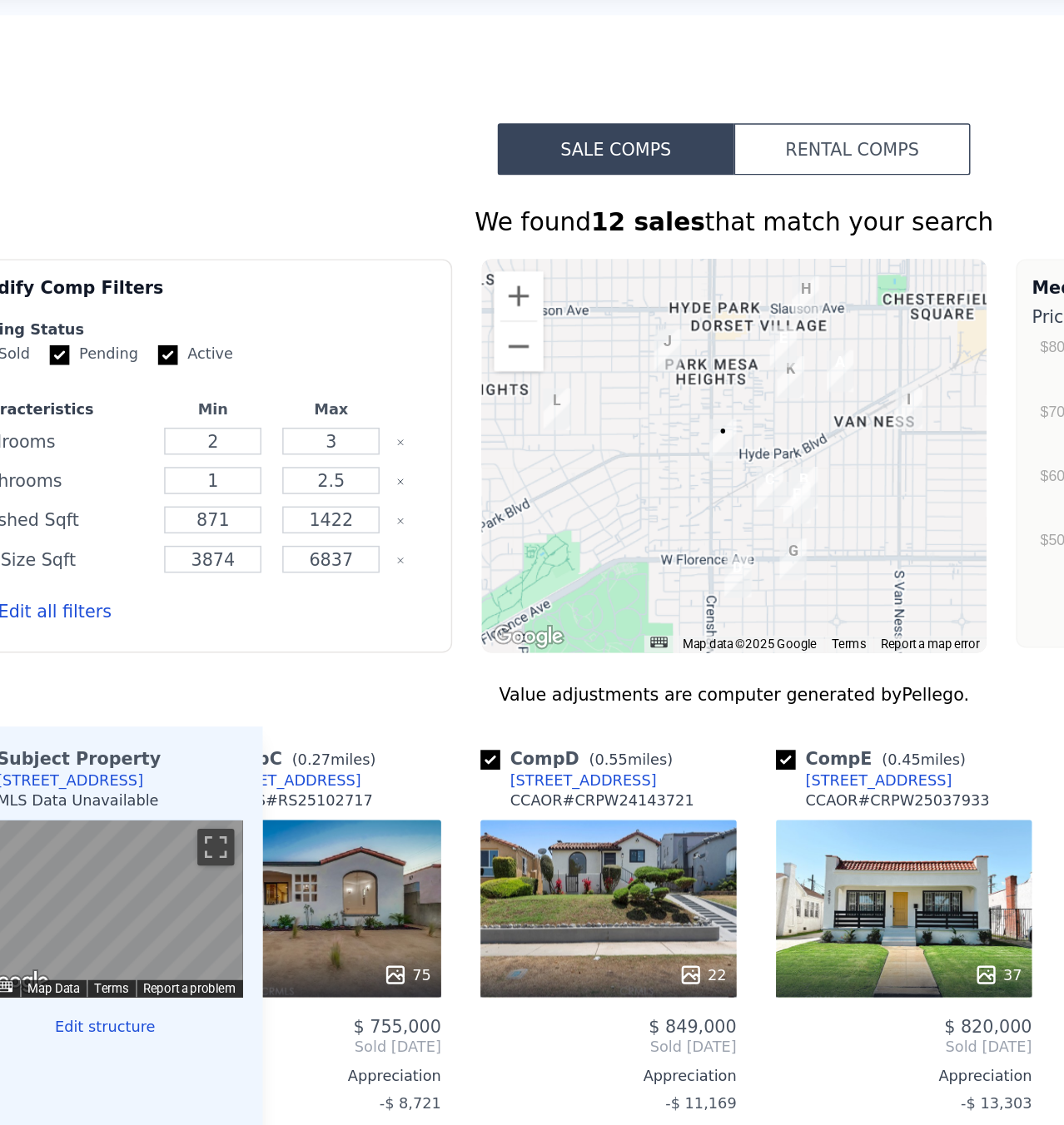
scroll to position [0, 0]
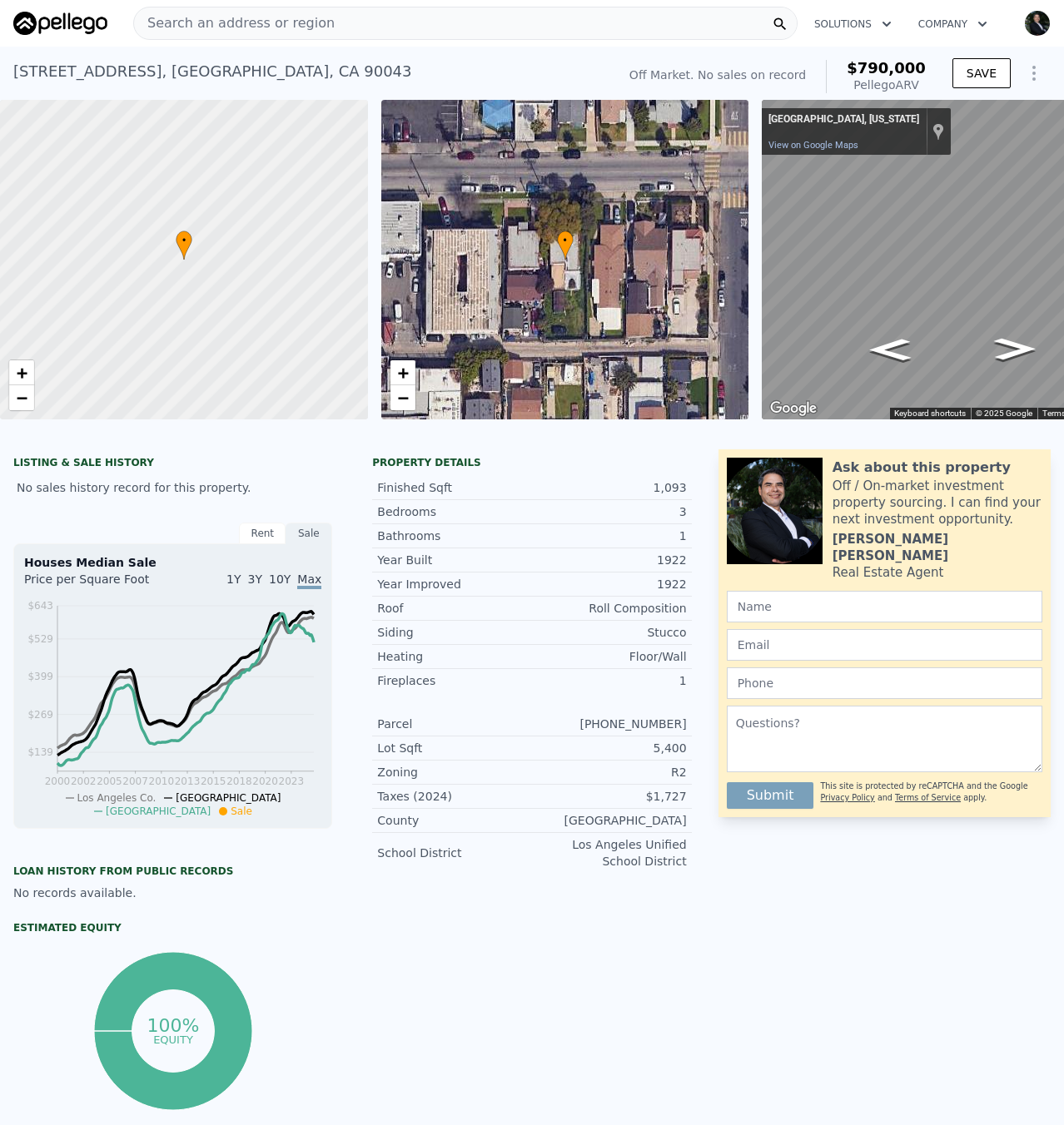
click at [261, 17] on span "Search an address or region" at bounding box center [234, 23] width 200 height 20
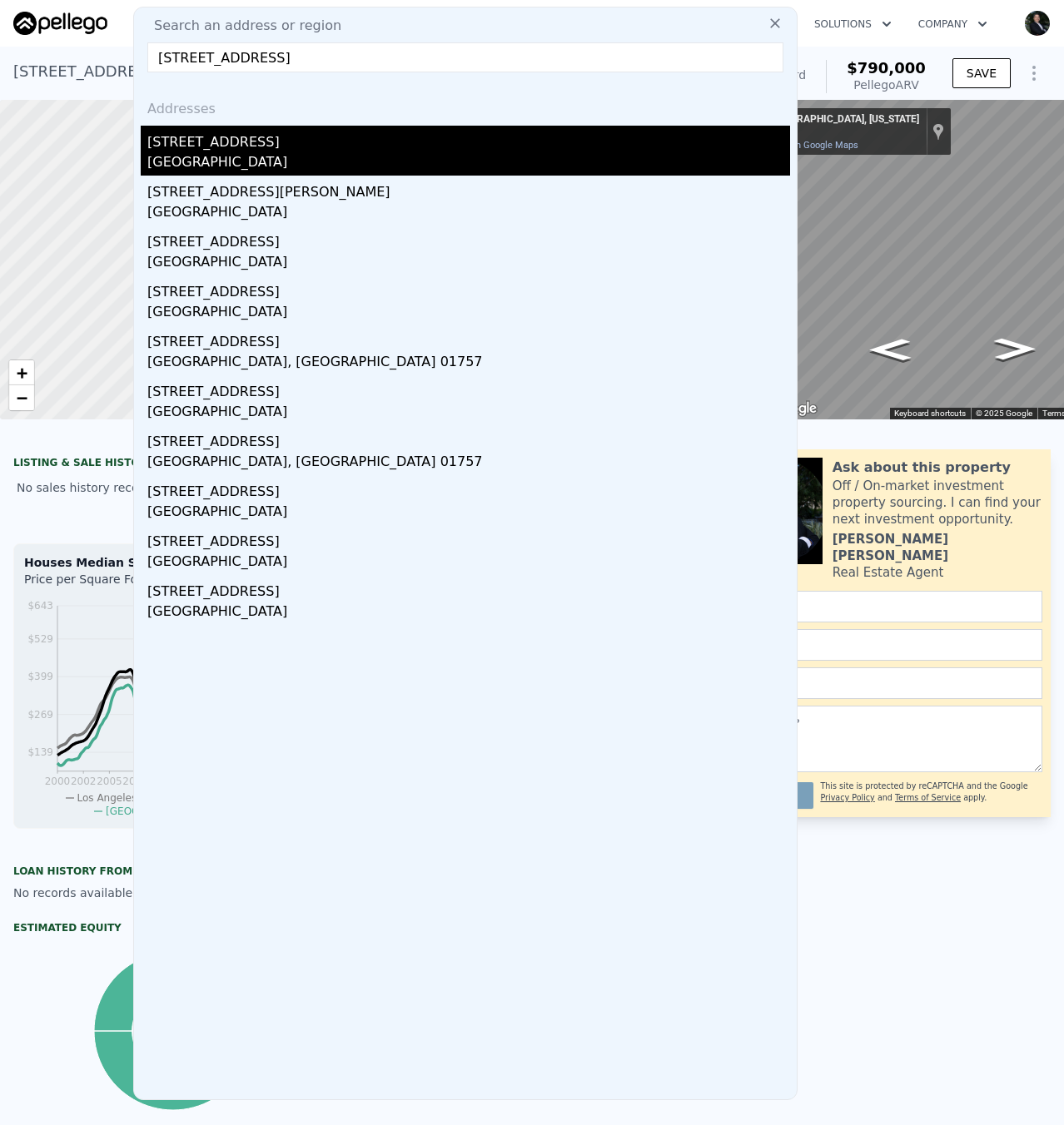
type input "[STREET_ADDRESS]"
click at [269, 159] on div "[GEOGRAPHIC_DATA]" at bounding box center [468, 164] width 642 height 24
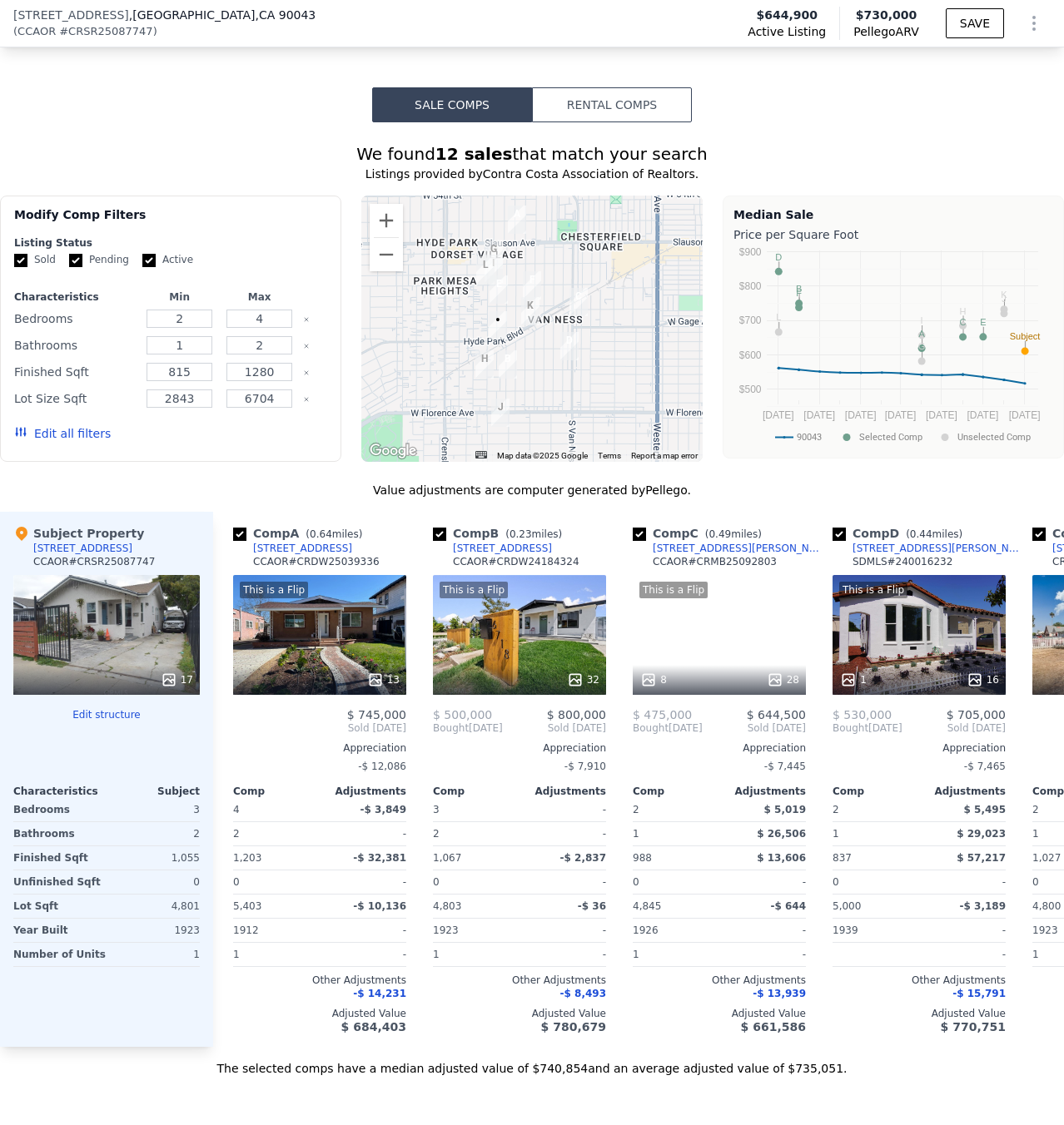
scroll to position [1556, 0]
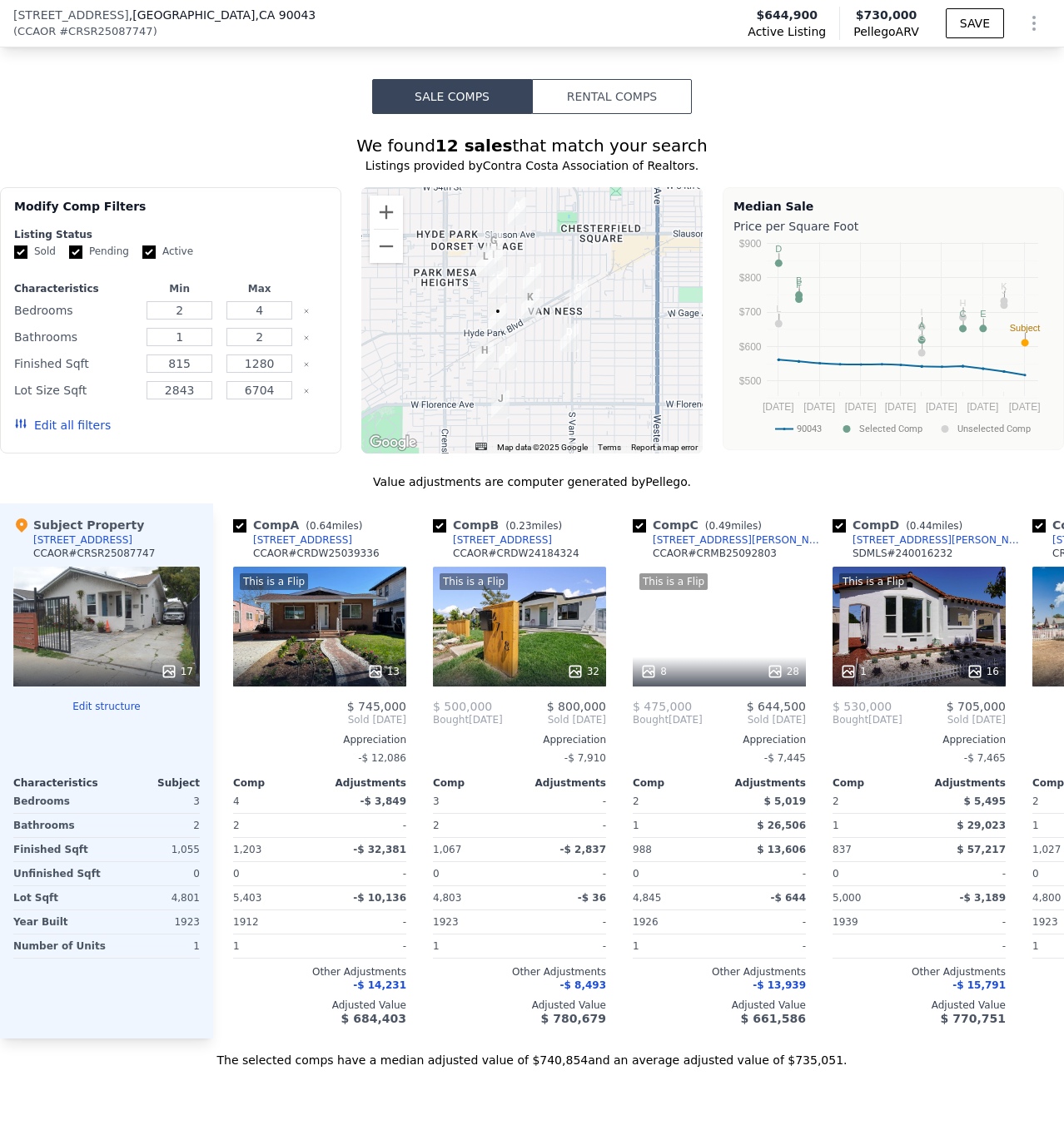
click at [525, 308] on img "2609 Hyde Park Blvd" at bounding box center [530, 302] width 18 height 28
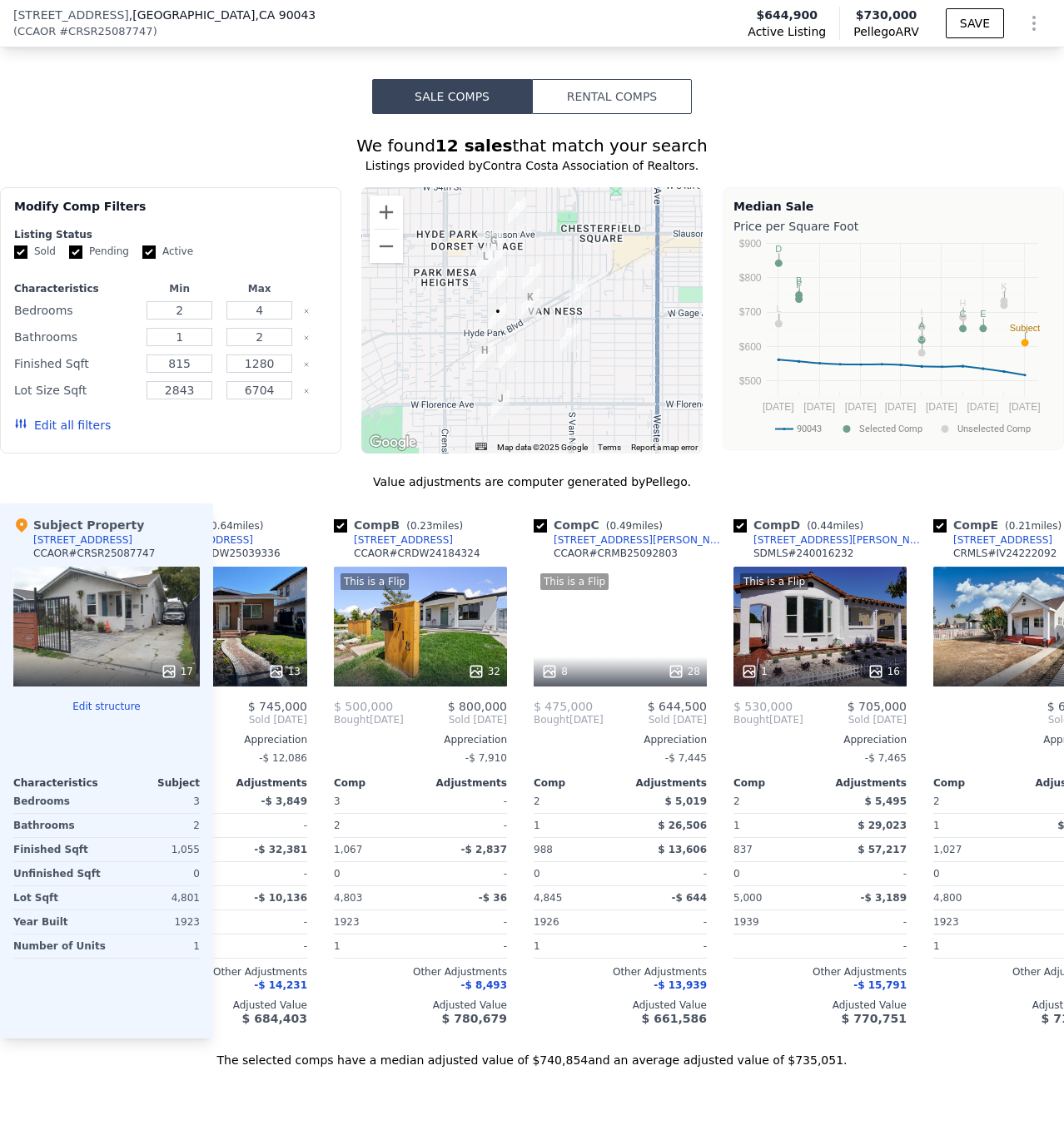
scroll to position [0, 0]
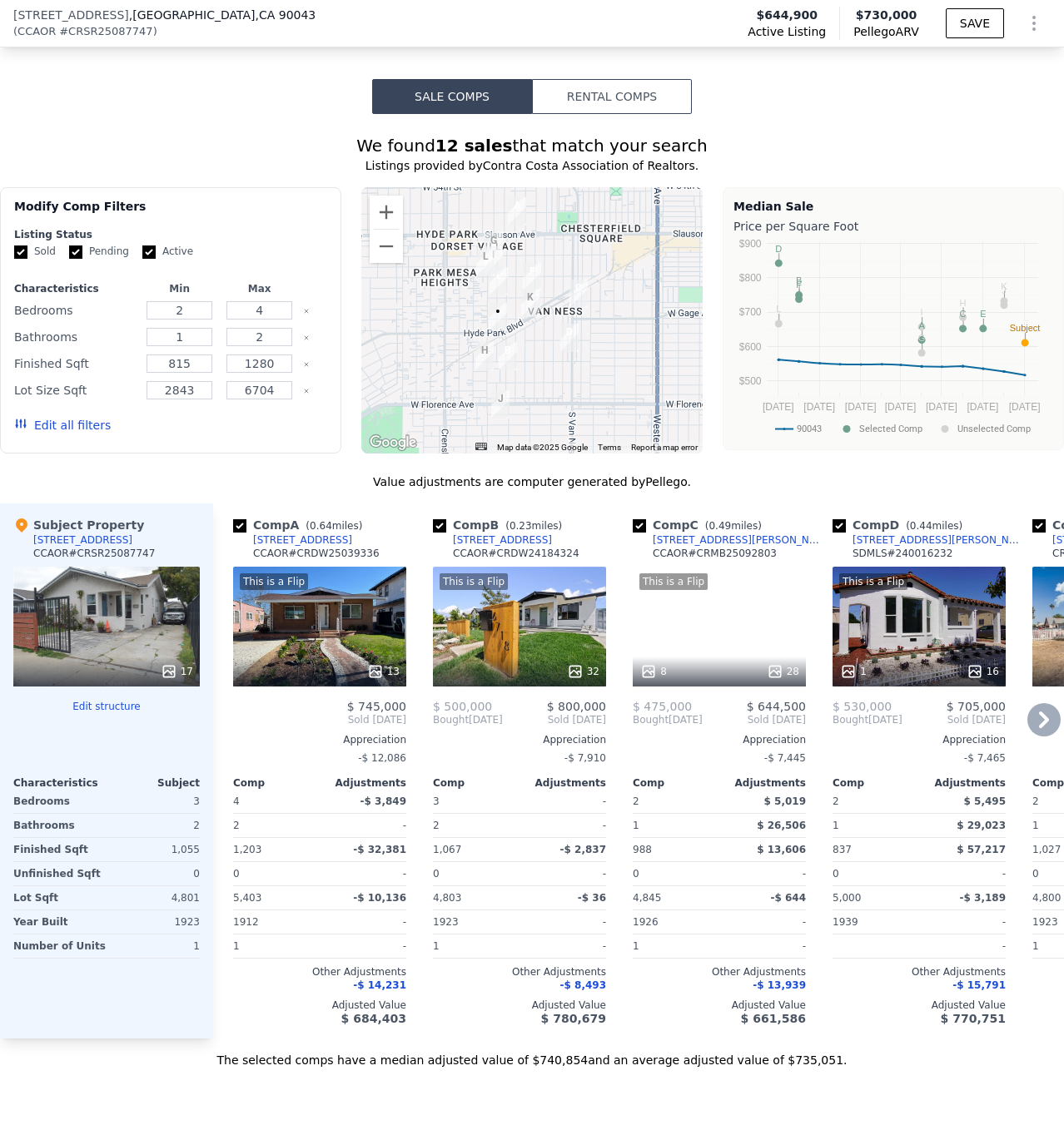
click at [240, 532] on input "checkbox" at bounding box center [239, 525] width 13 height 13
checkbox input "false"
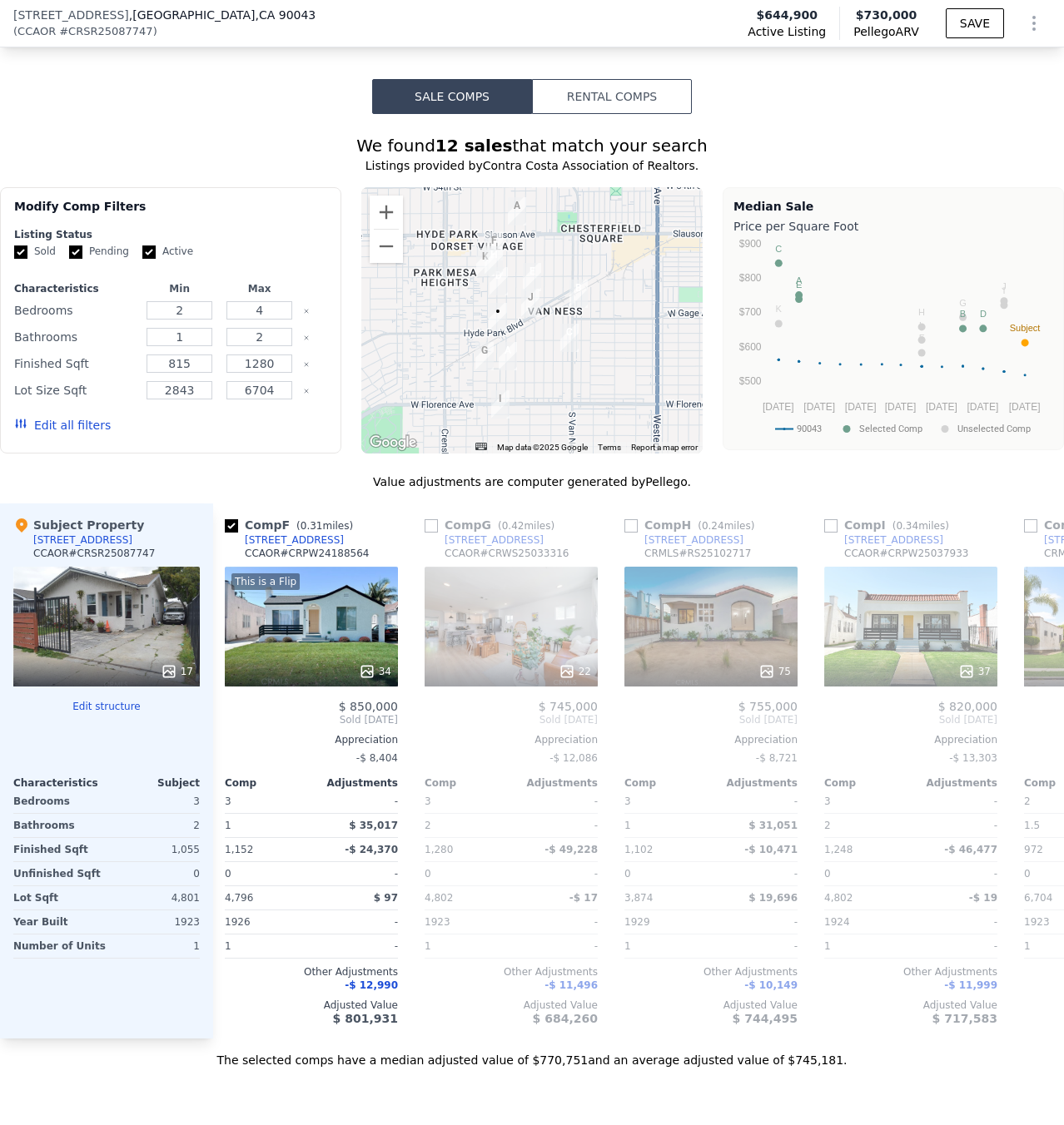
scroll to position [0, 804]
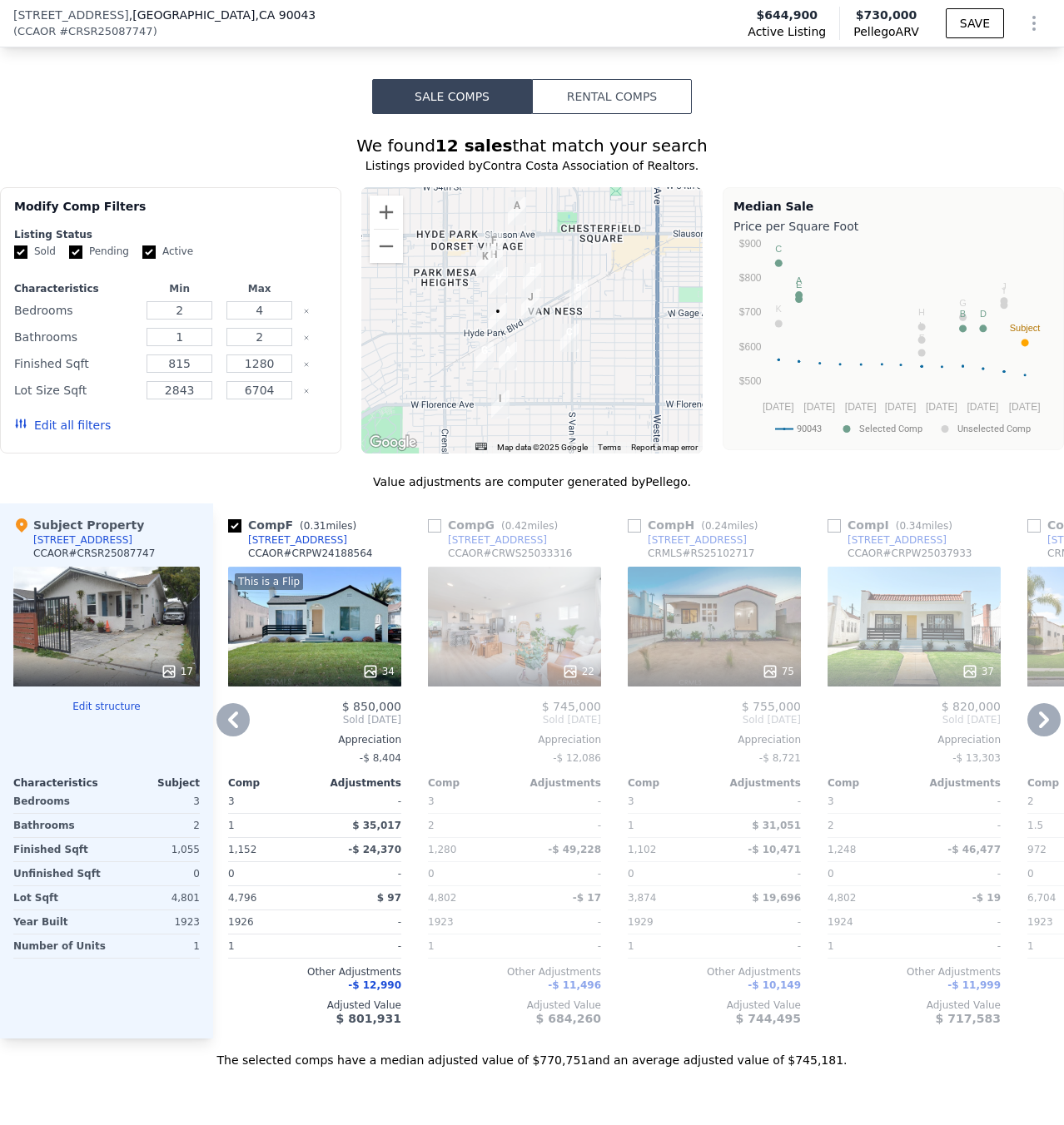
click at [436, 532] on input "checkbox" at bounding box center [434, 525] width 13 height 13
checkbox input "true"
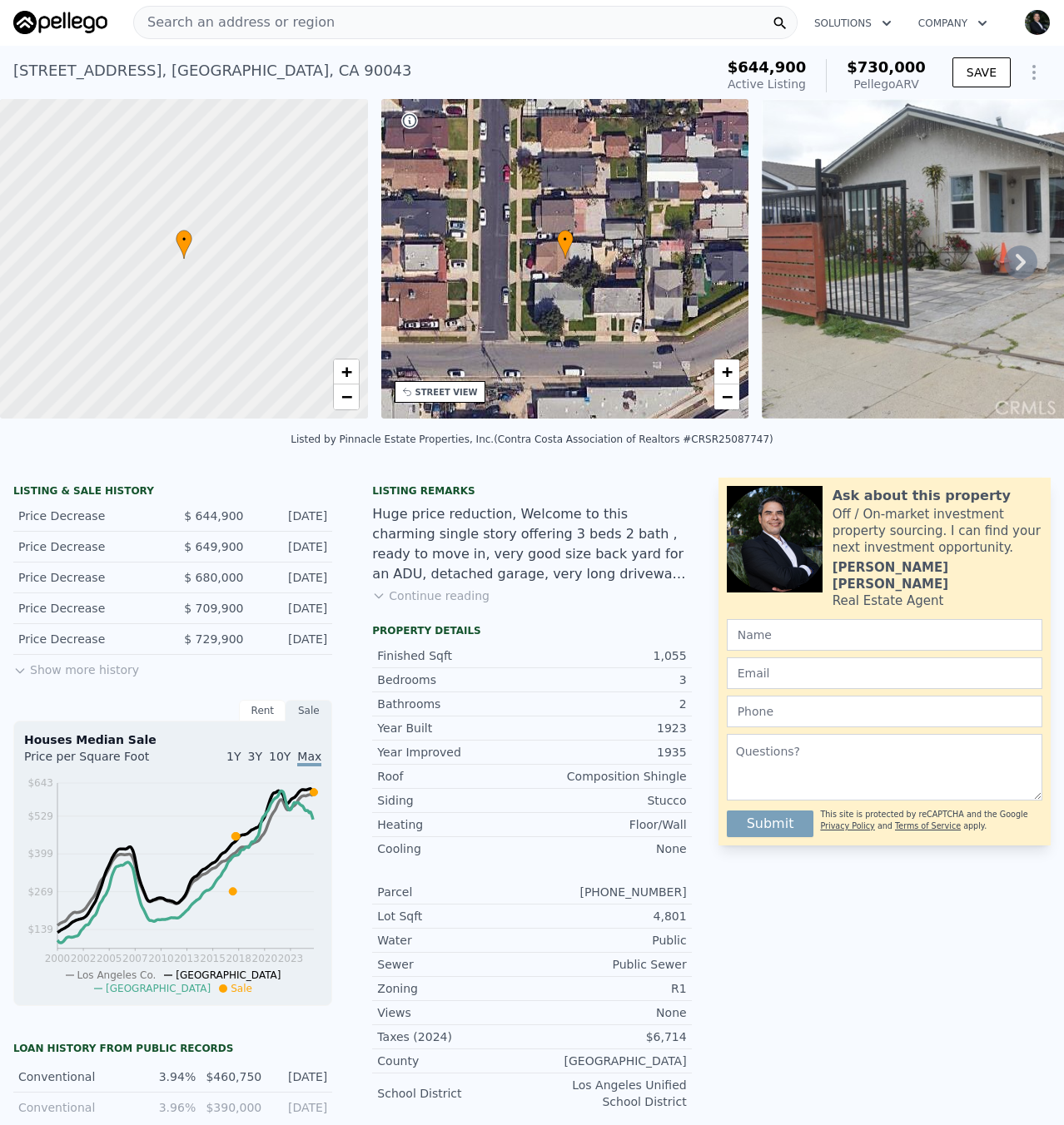
scroll to position [0, 0]
